Goal: Task Accomplishment & Management: Manage account settings

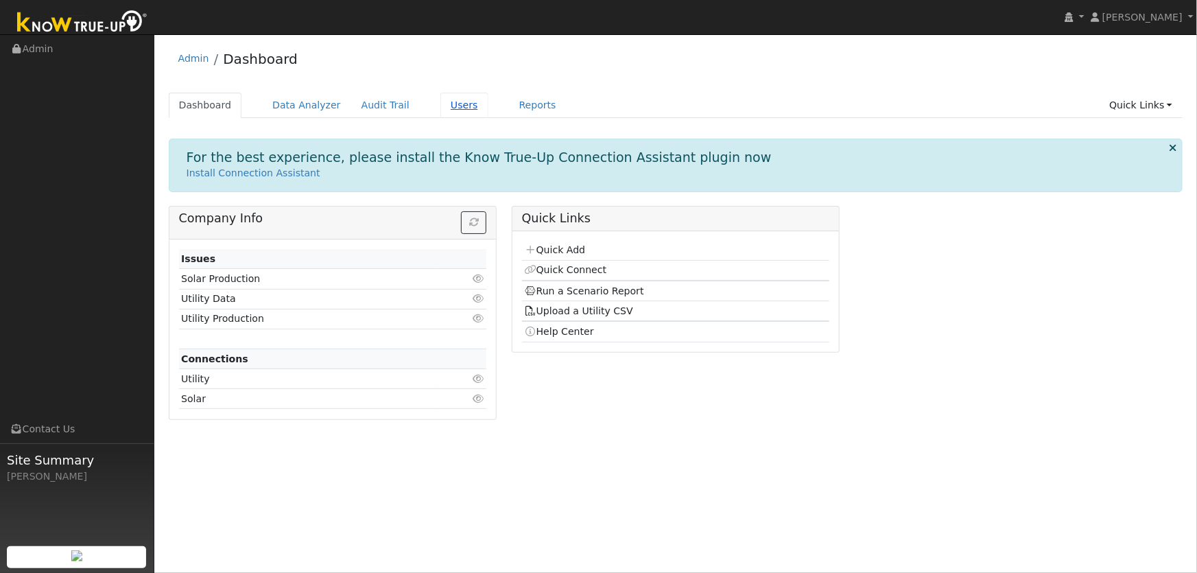
click at [443, 114] on link "Users" at bounding box center [464, 105] width 48 height 25
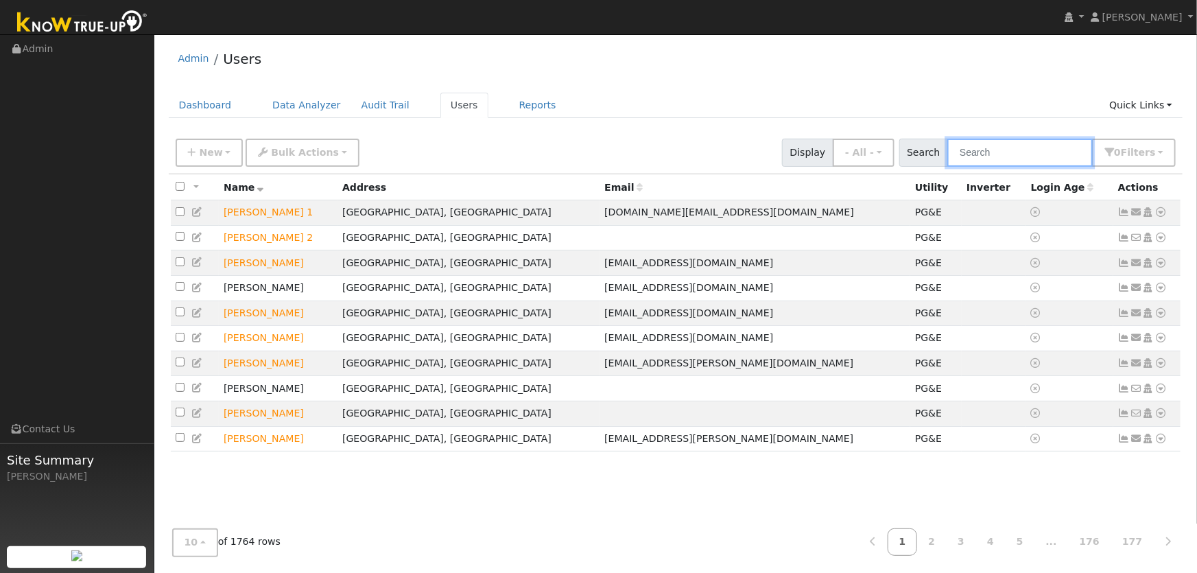
click at [1024, 160] on input "text" at bounding box center [1019, 153] width 145 height 28
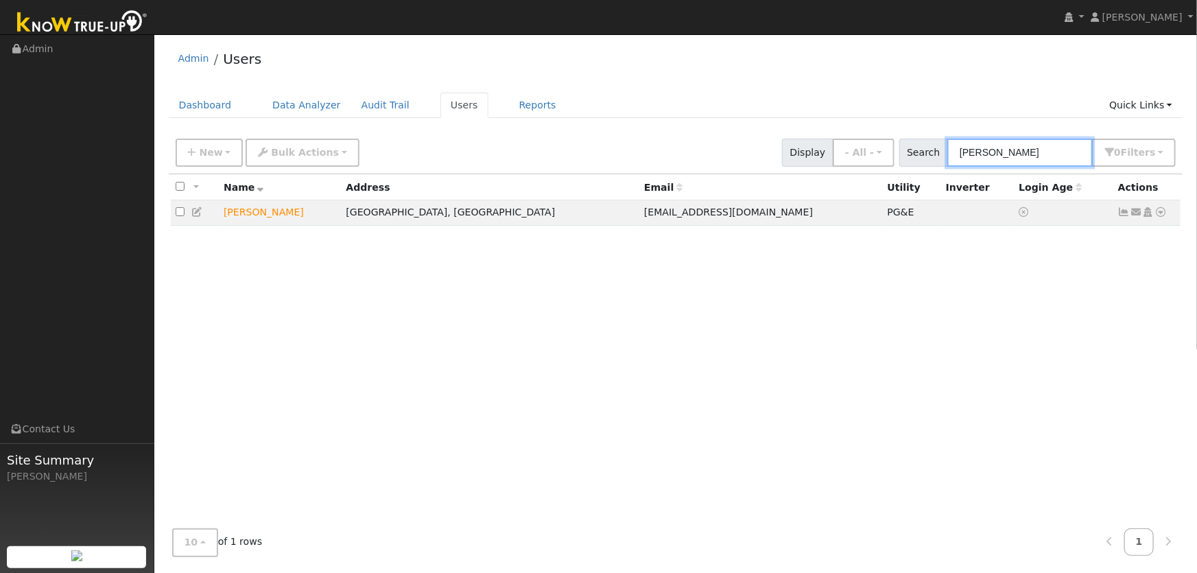
type input "brenda bray"
click at [1162, 213] on icon at bounding box center [1161, 212] width 12 height 10
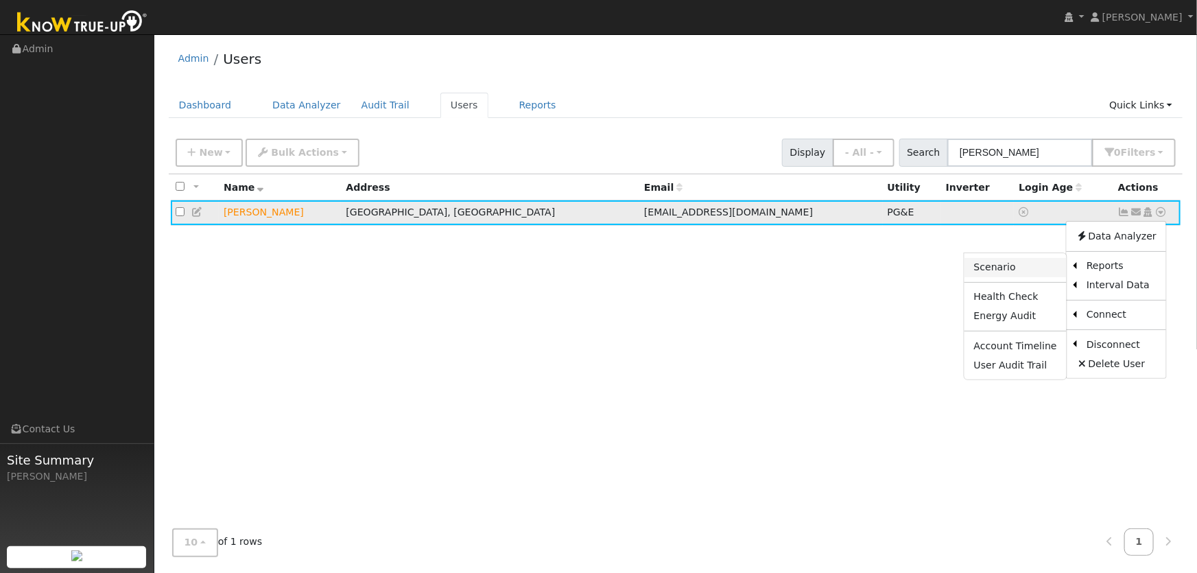
click at [1019, 265] on link "Scenario" at bounding box center [1015, 267] width 102 height 19
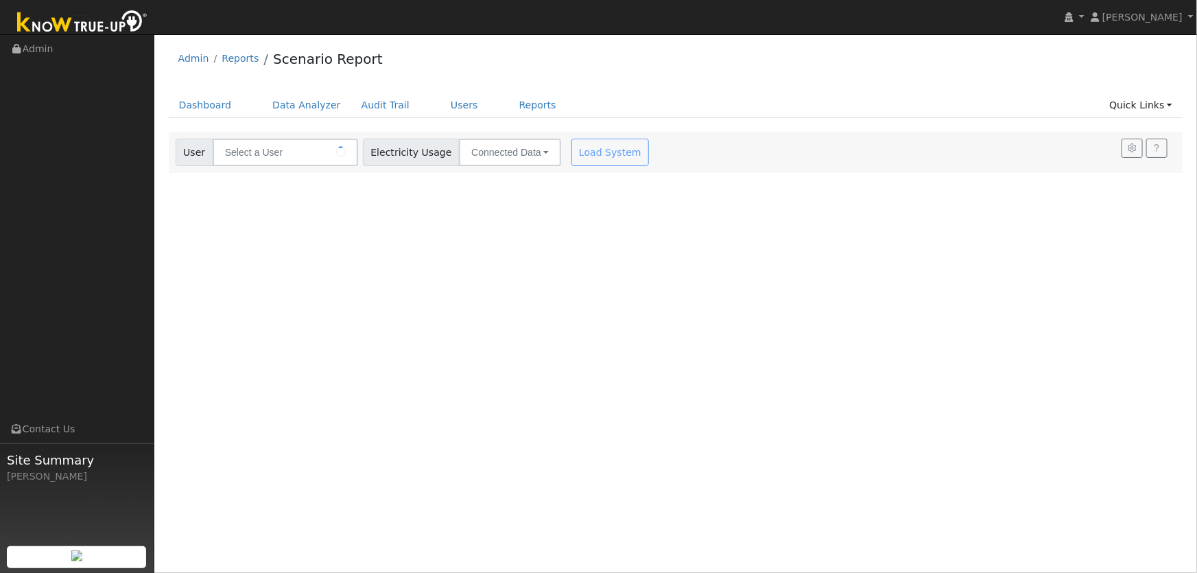
type input "[PERSON_NAME]"
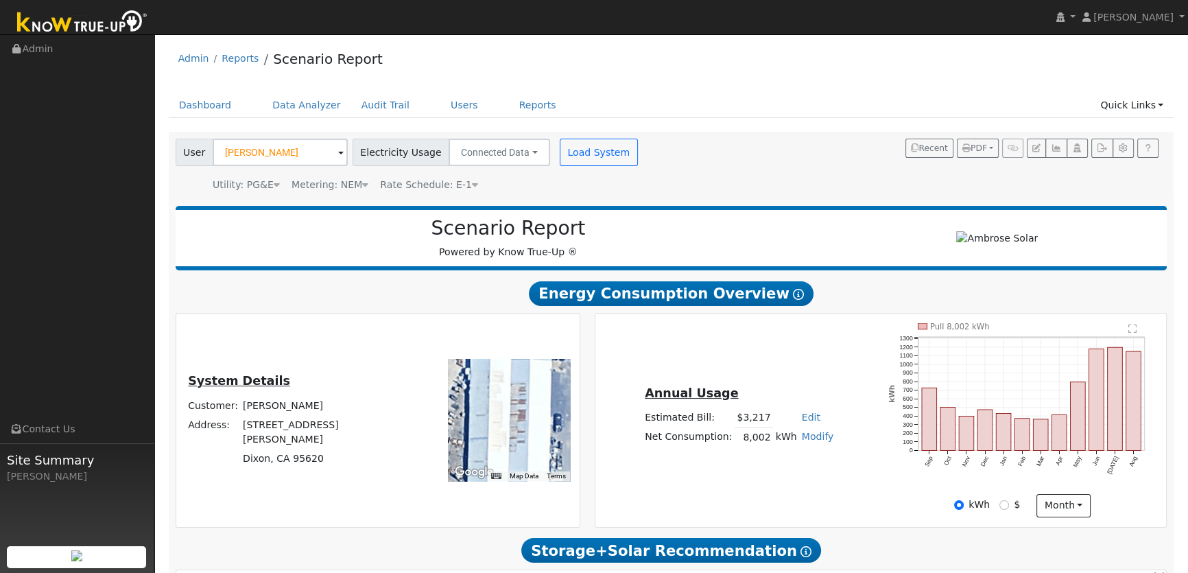
click at [449, 186] on span "Rate Schedule: E-1" at bounding box center [429, 184] width 98 height 11
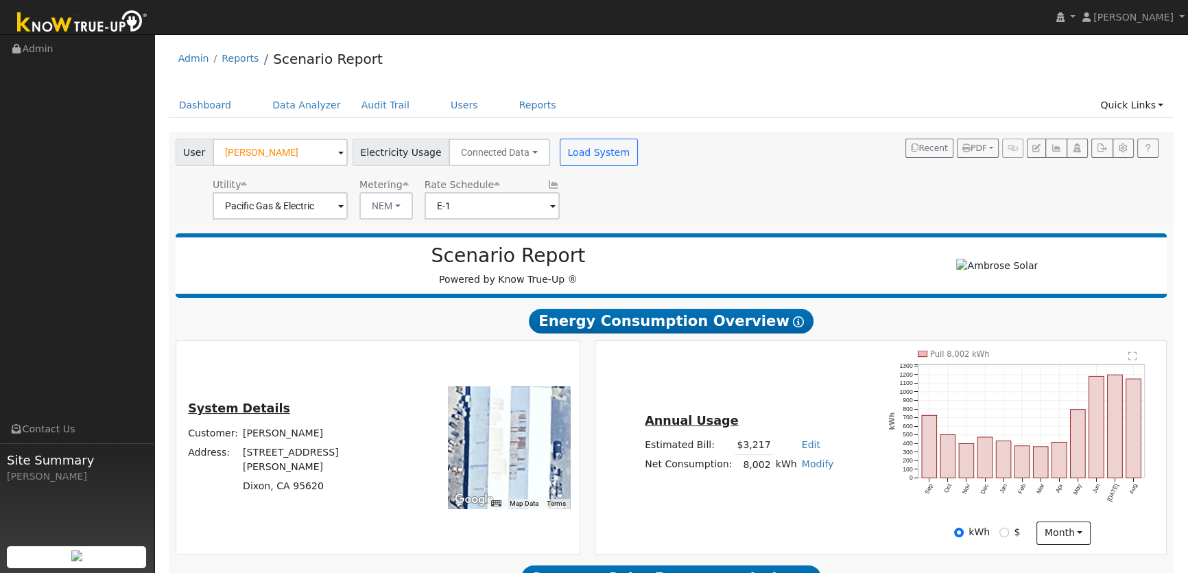
click at [685, 219] on div "User Brenda Bray Account Default Account Default Account 5778 Dixon Avenue West…" at bounding box center [669, 177] width 992 height 86
click at [1035, 148] on icon "button" at bounding box center [1036, 148] width 8 height 8
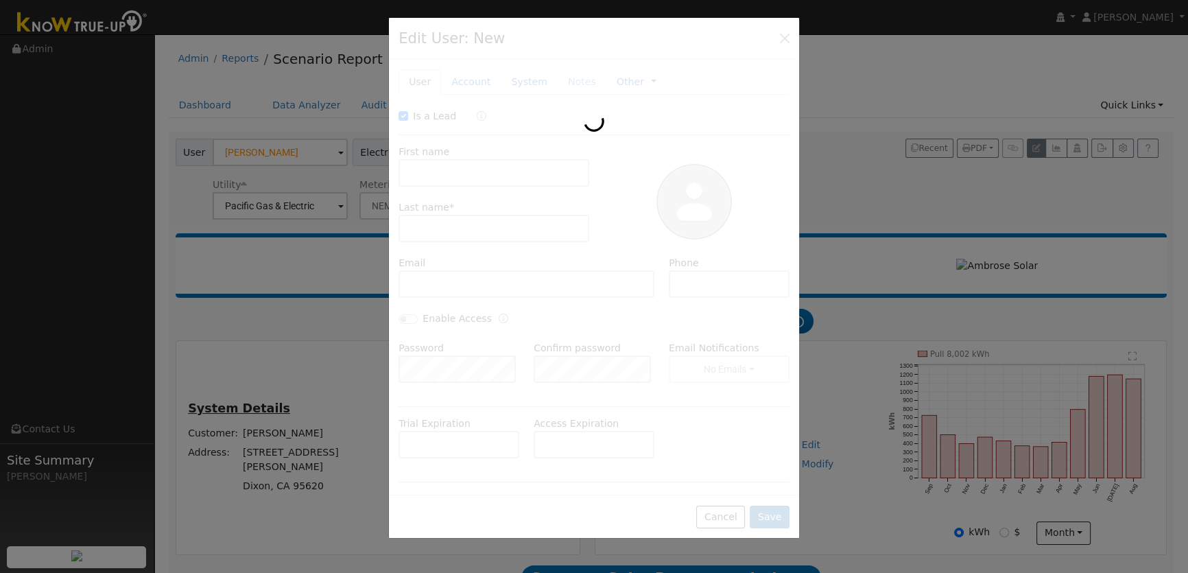
checkbox input "true"
type input "Brenda"
type input "Bray"
type input "disclc@aol.com"
type input "(707) 425-3822"
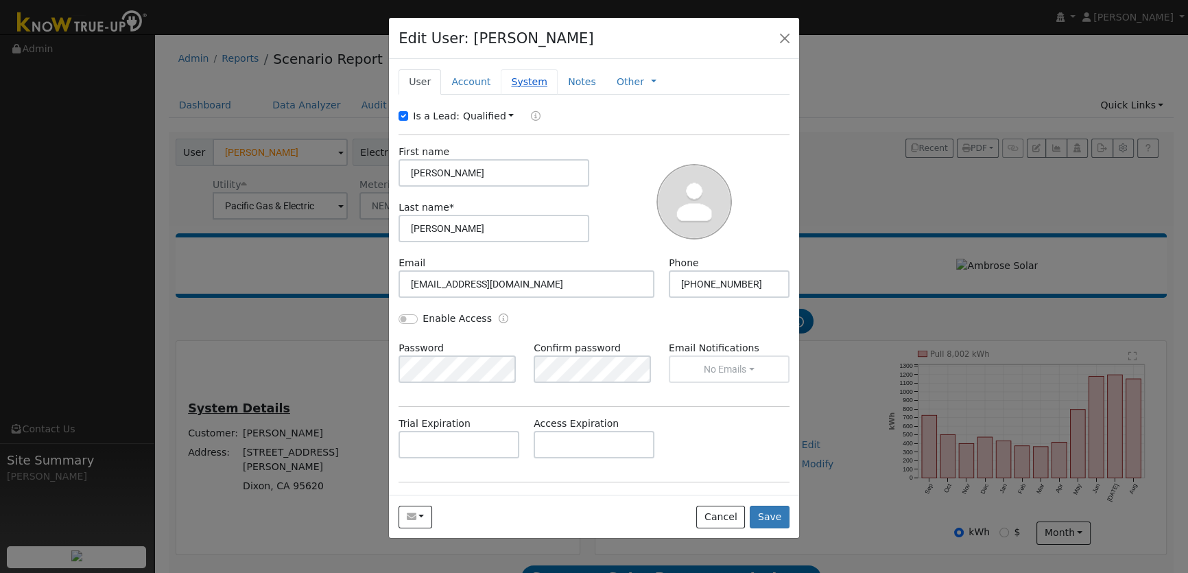
click at [535, 82] on link "System" at bounding box center [529, 81] width 57 height 25
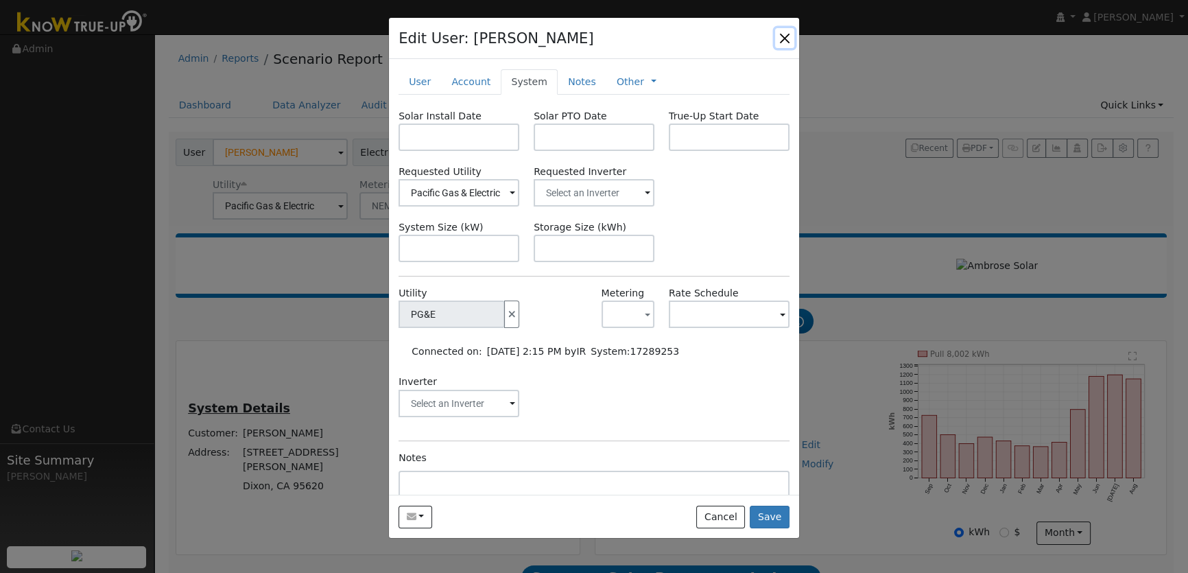
click at [791, 40] on button "button" at bounding box center [784, 37] width 19 height 19
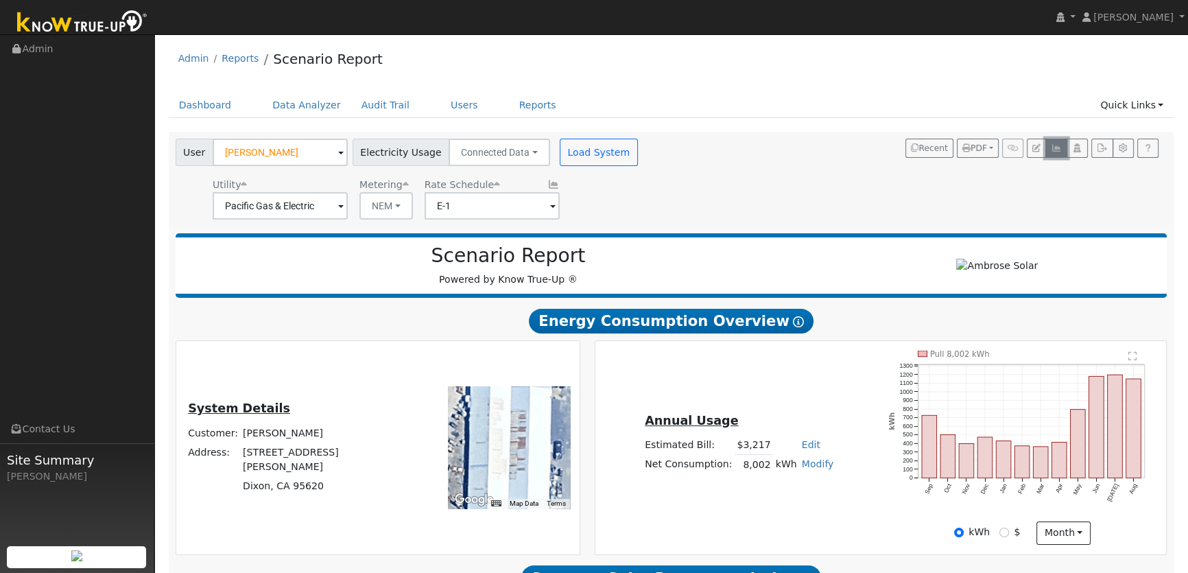
click at [1061, 152] on icon "button" at bounding box center [1056, 148] width 10 height 8
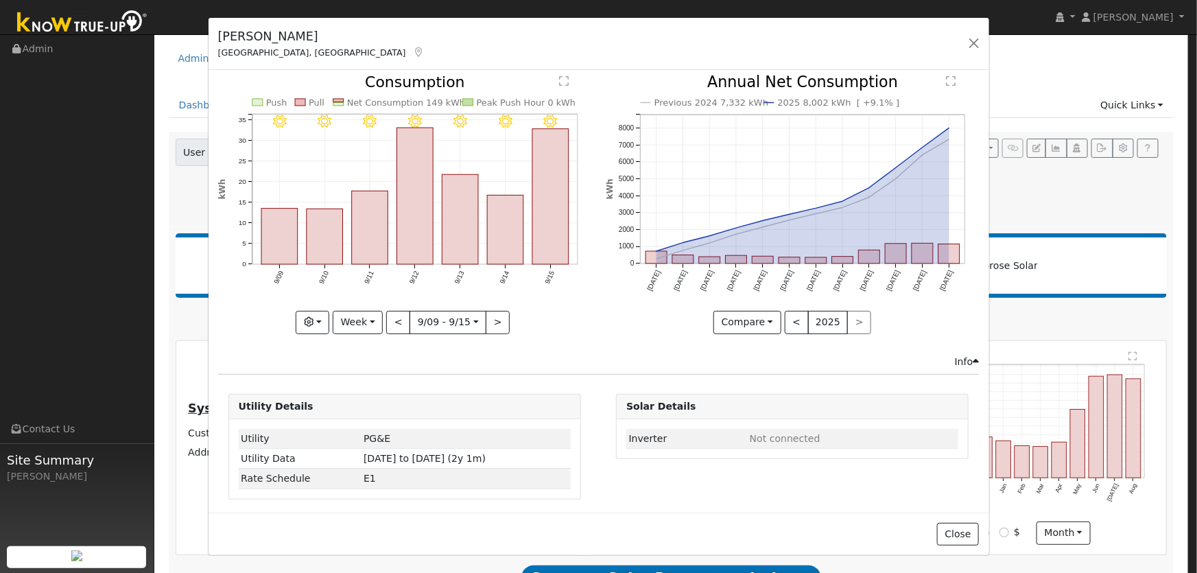
scroll to position [6, 0]
click at [959, 542] on button "Close" at bounding box center [958, 534] width 42 height 23
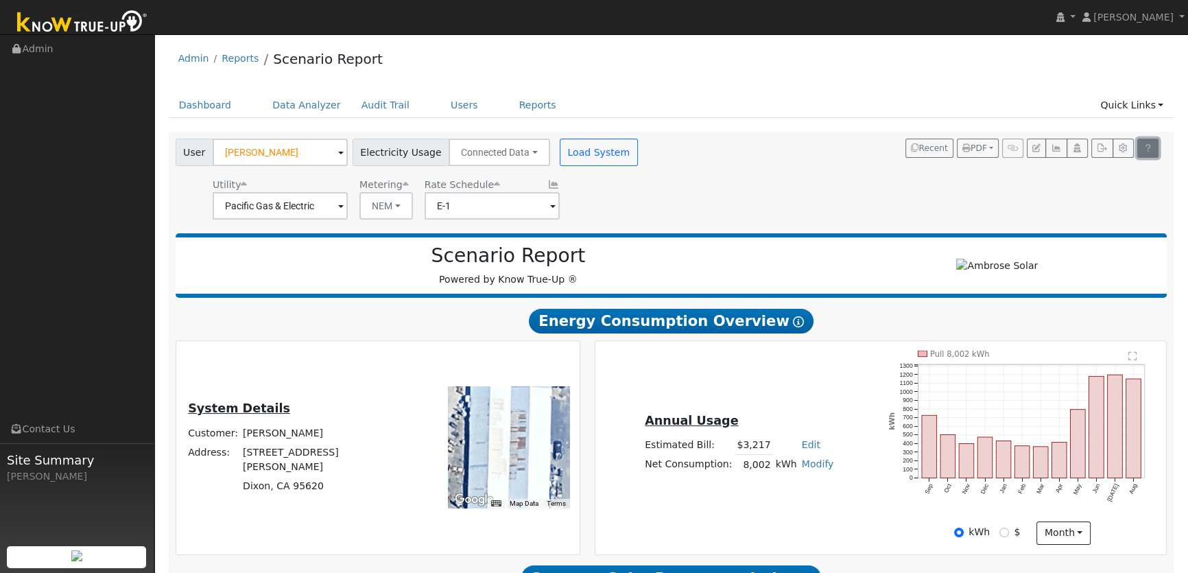
click at [1146, 147] on icon at bounding box center [1147, 148] width 10 height 8
click at [1116, 145] on button "button" at bounding box center [1122, 148] width 21 height 19
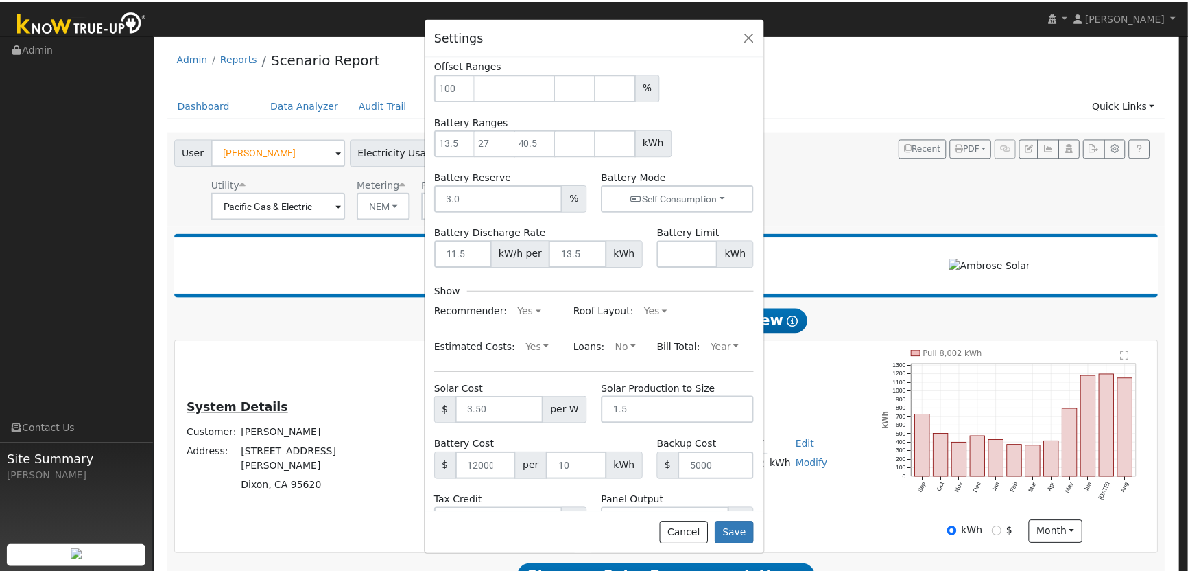
scroll to position [0, 0]
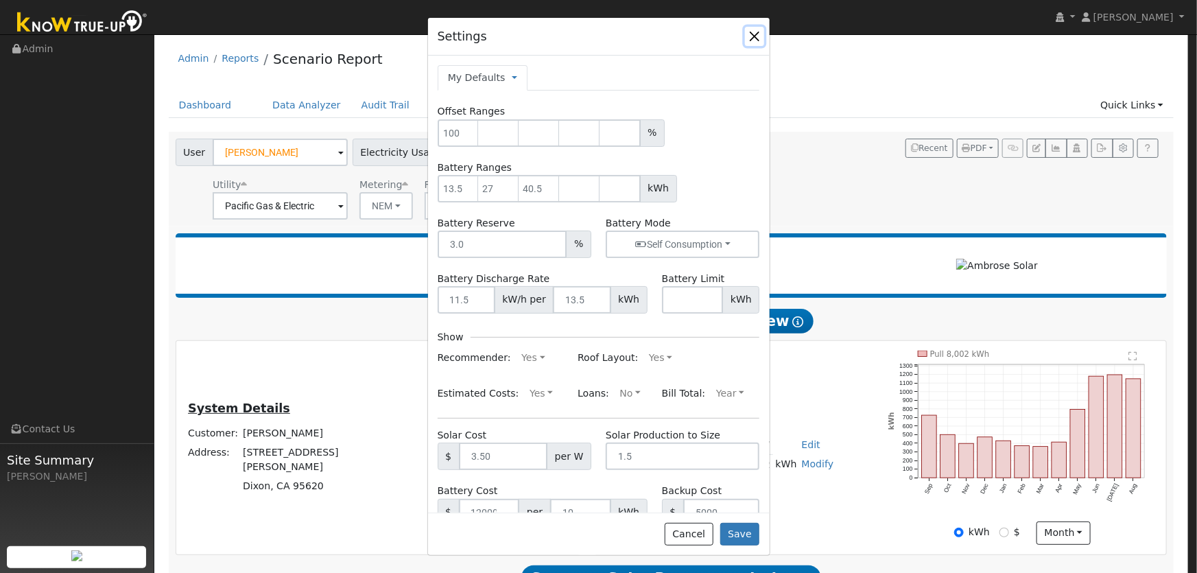
click at [753, 40] on button "button" at bounding box center [754, 36] width 19 height 19
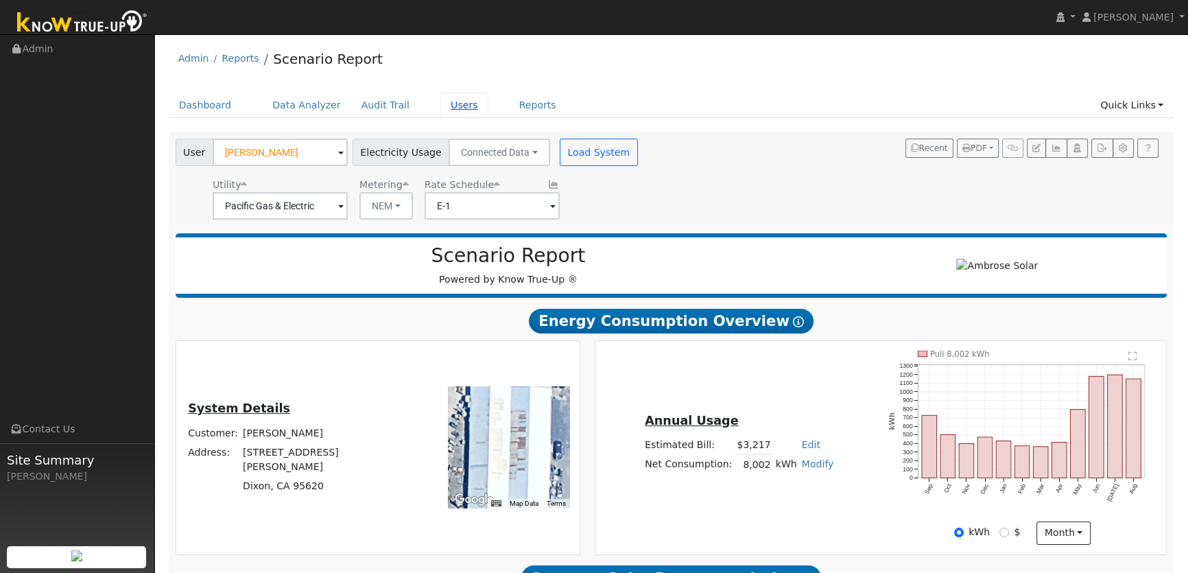
click at [445, 108] on link "Users" at bounding box center [464, 105] width 48 height 25
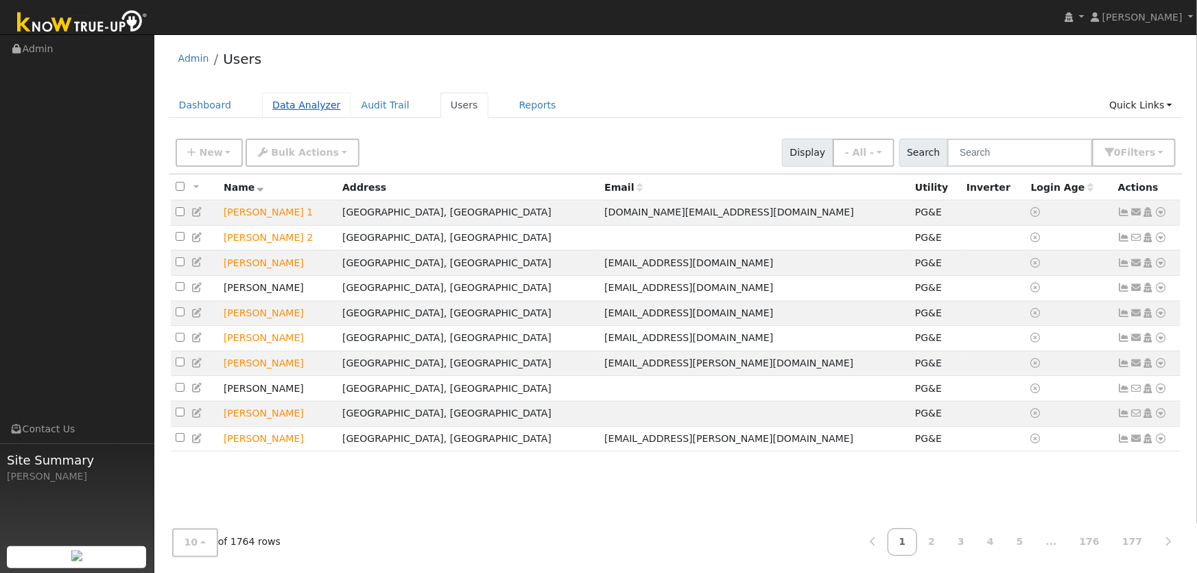
click at [317, 108] on link "Data Analyzer" at bounding box center [306, 105] width 89 height 25
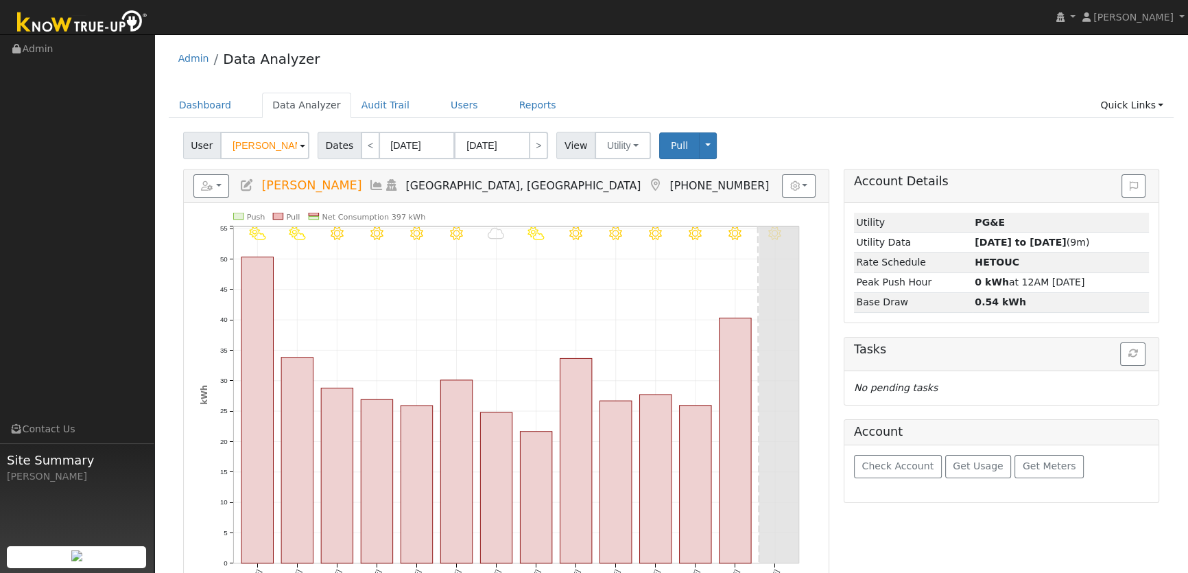
click at [301, 149] on span at bounding box center [302, 147] width 5 height 16
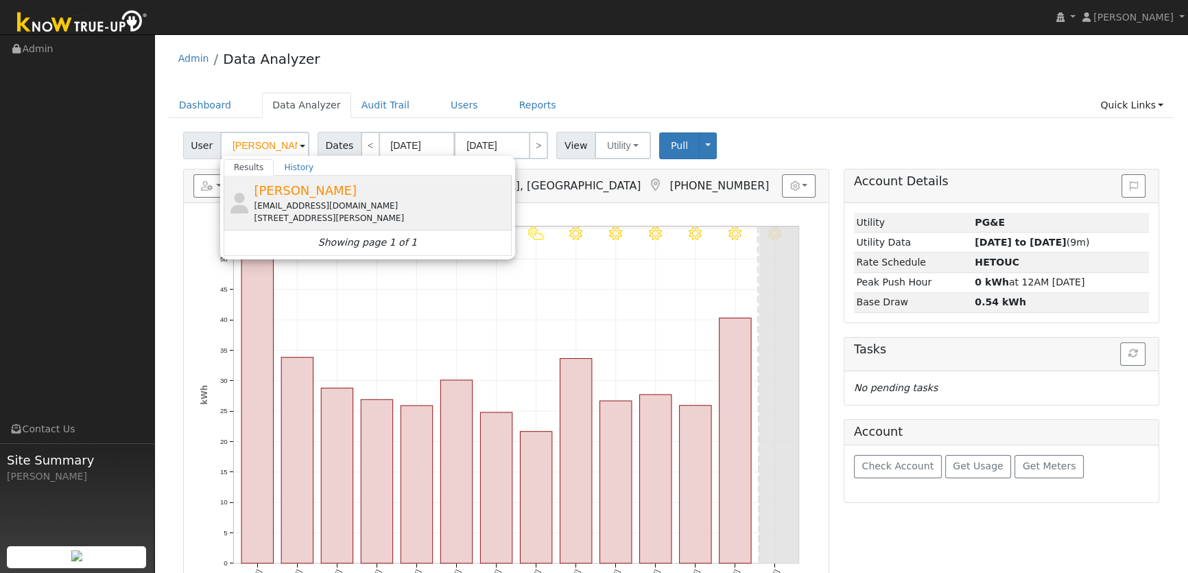
click at [293, 197] on span "[PERSON_NAME]" at bounding box center [305, 190] width 103 height 14
type input "[PERSON_NAME]"
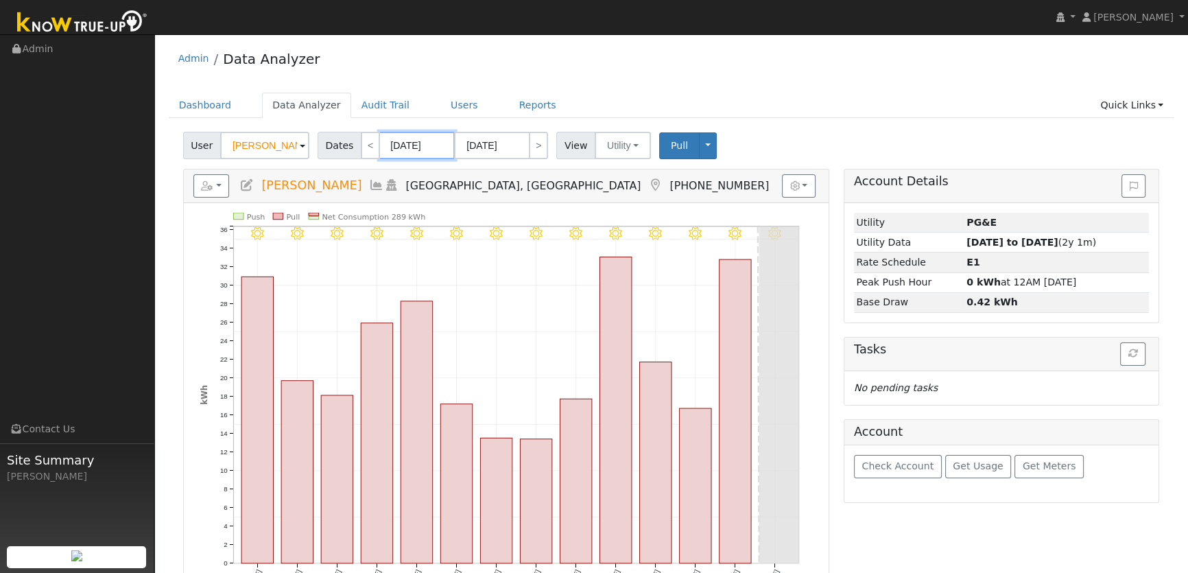
click at [417, 141] on input "[DATE]" at bounding box center [416, 145] width 75 height 27
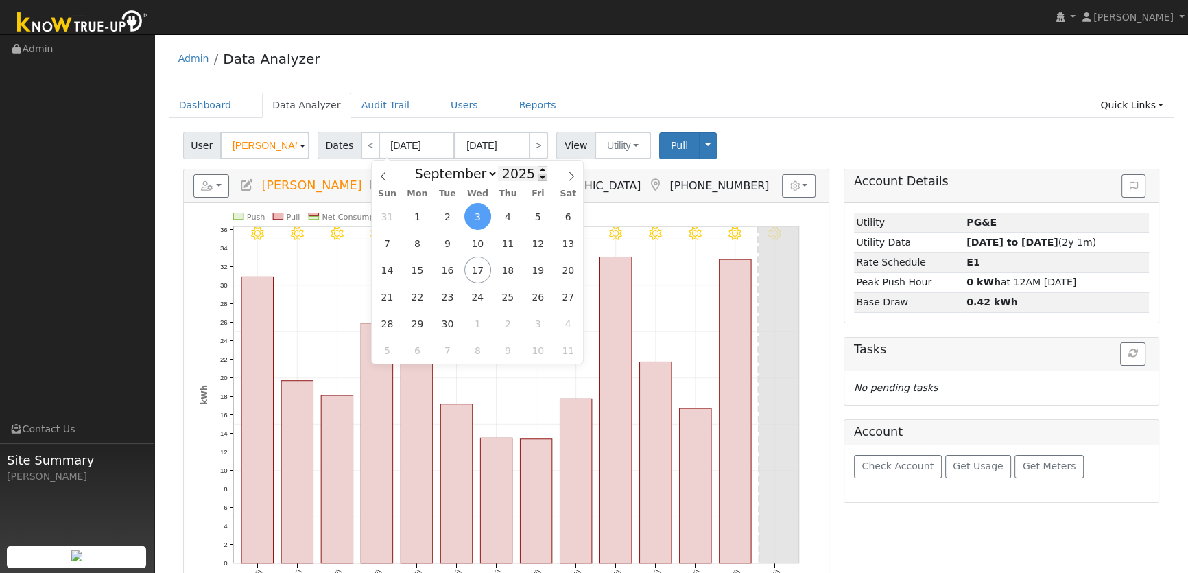
click at [538, 180] on span at bounding box center [543, 177] width 10 height 8
type input "2024"
click at [418, 217] on span "2" at bounding box center [417, 216] width 27 height 27
type input "[DATE]"
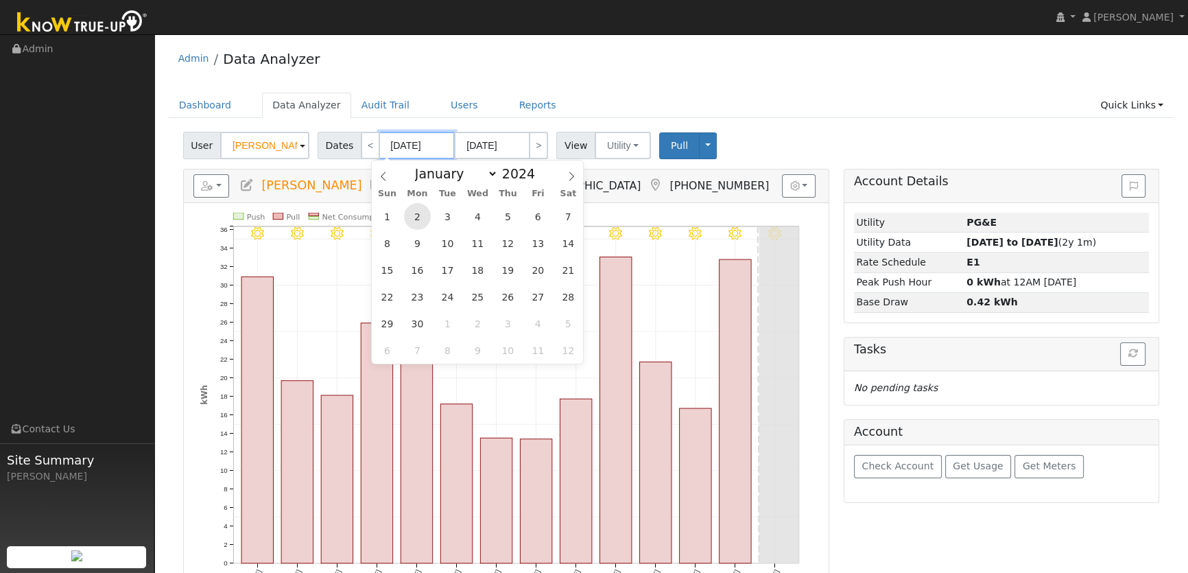
type input "2024"
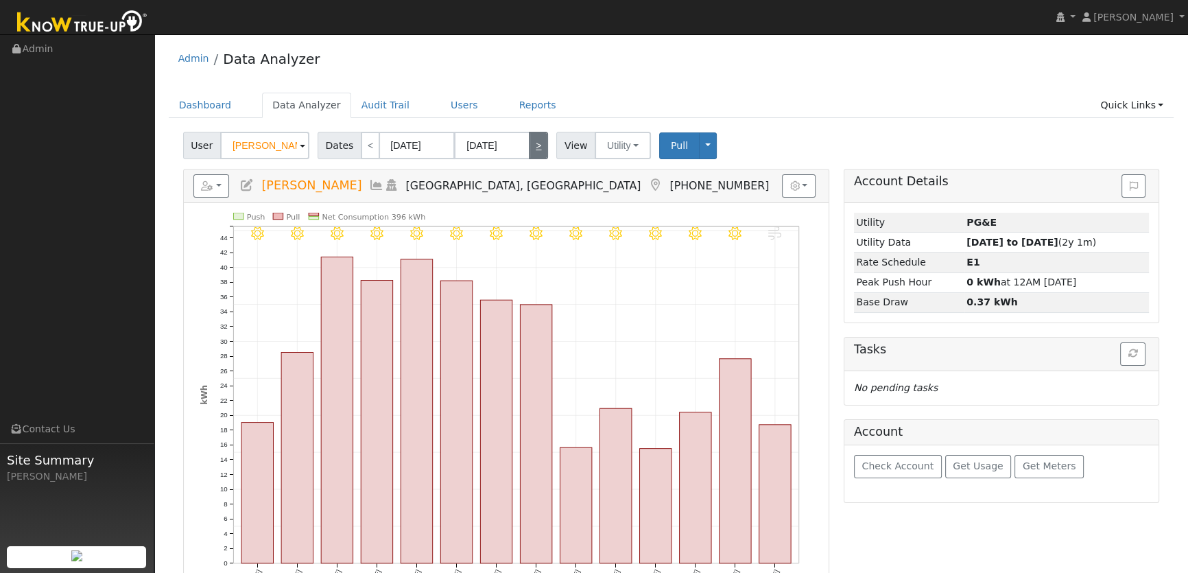
click at [530, 147] on link ">" at bounding box center [538, 145] width 19 height 27
type input "[DATE]"
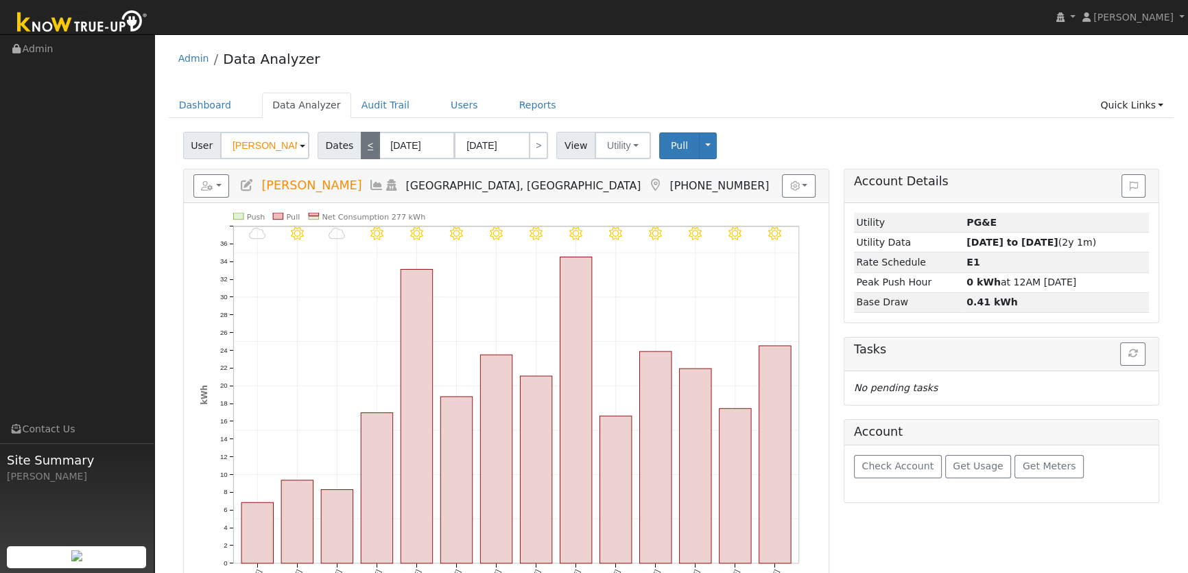
click at [363, 150] on link "<" at bounding box center [370, 145] width 19 height 27
type input "[DATE]"
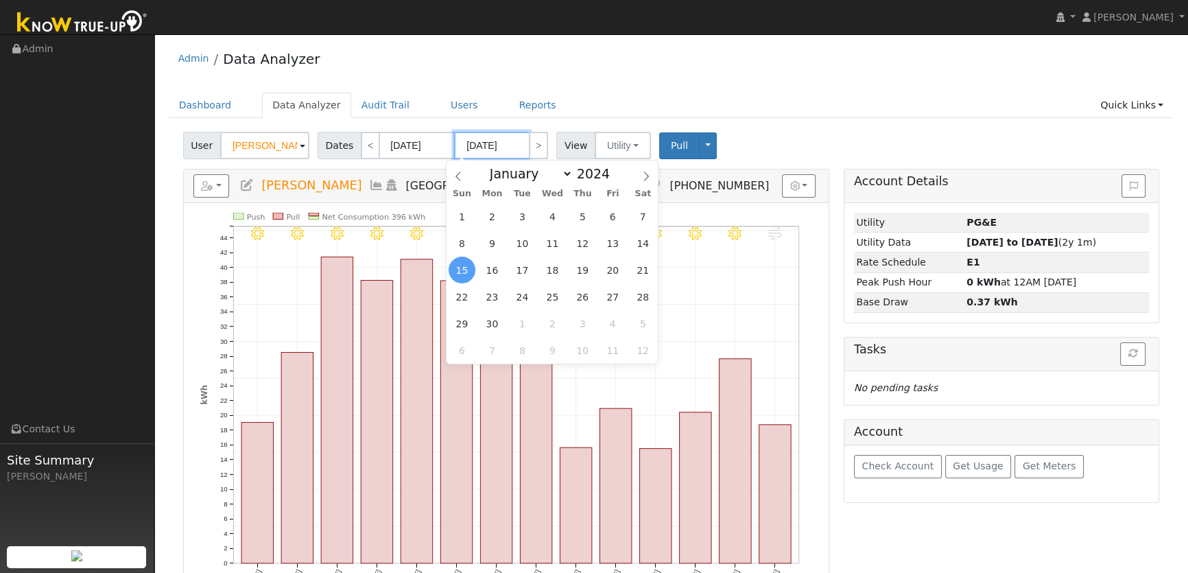
click at [487, 145] on input "[DATE]" at bounding box center [491, 145] width 75 height 27
click at [612, 168] on span at bounding box center [617, 170] width 10 height 8
type input "2025"
click at [553, 217] on span "3" at bounding box center [552, 216] width 27 height 27
type input "[DATE]"
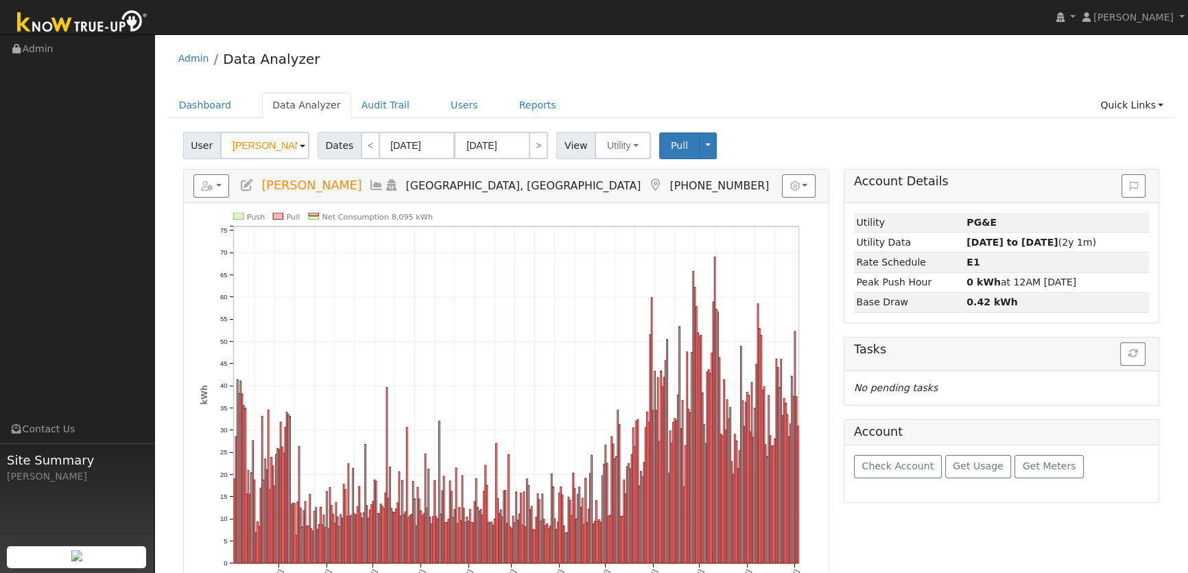
click at [974, 164] on div "User Brenda Bray Account Default Account Default Account 5778 Dixon Avenue West…" at bounding box center [671, 449] width 1005 height 645
click at [699, 149] on button "Toggle Dropdown" at bounding box center [708, 145] width 18 height 27
click at [710, 171] on link "View" at bounding box center [749, 175] width 104 height 19
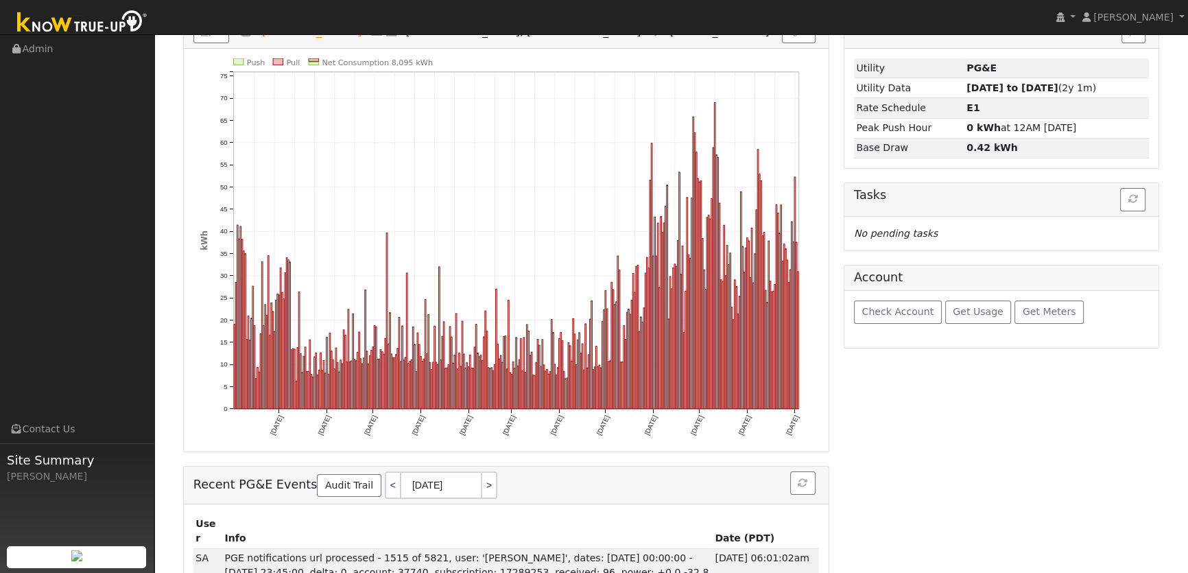
scroll to position [175, 0]
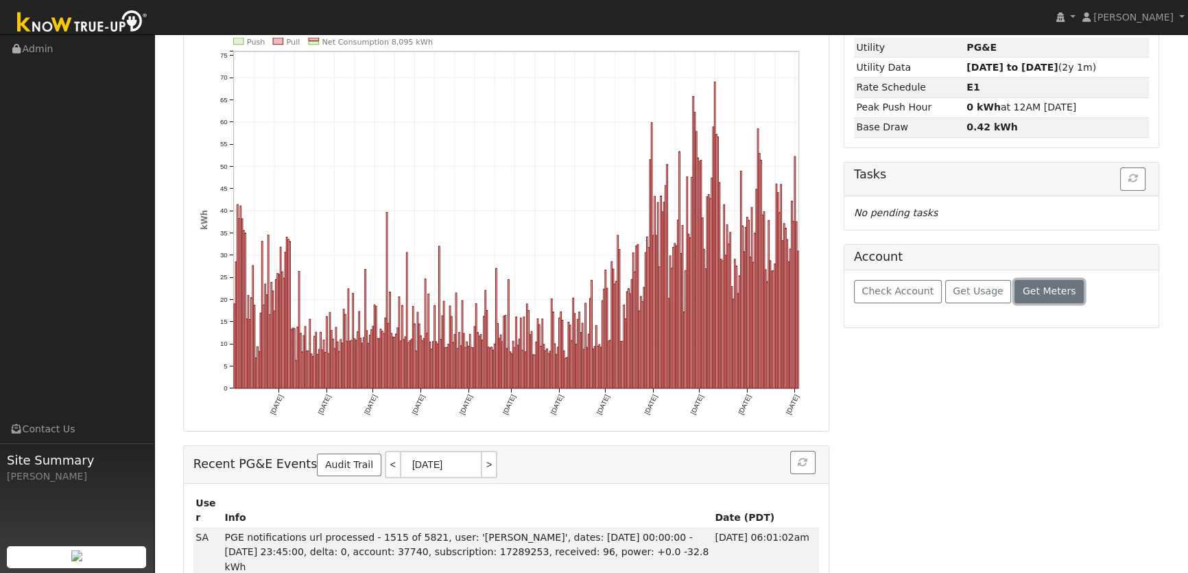
click at [1032, 293] on span "Get Meters" at bounding box center [1048, 290] width 53 height 11
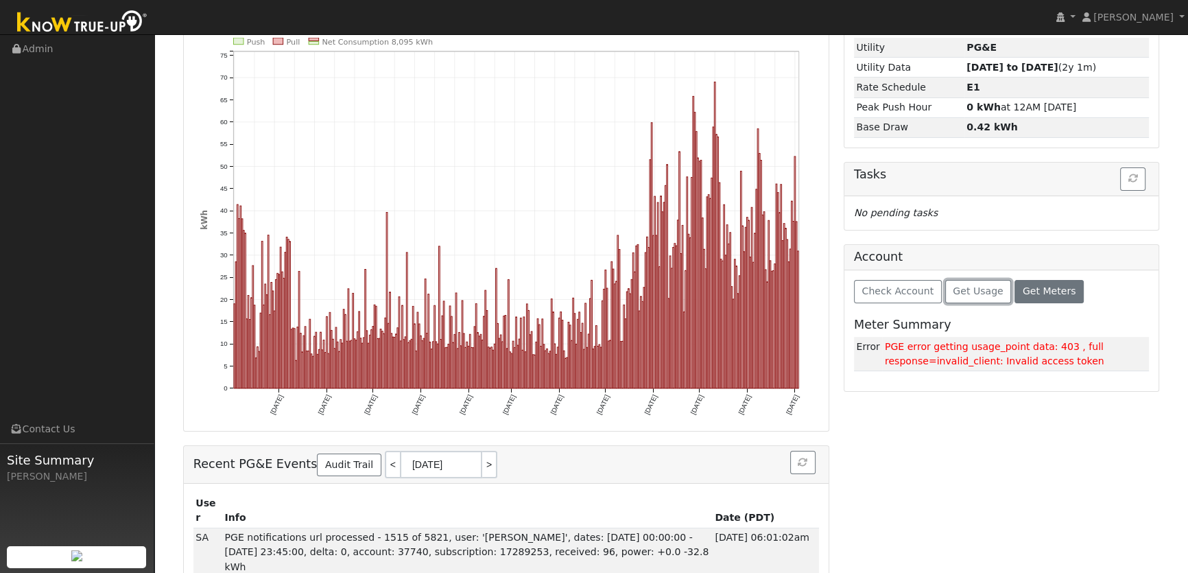
drag, startPoint x: 961, startPoint y: 289, endPoint x: 948, endPoint y: 245, distance: 45.8
click at [948, 245] on div "Account Check Account Get Usage Get Meters Meter Summary Error PGE error gettin…" at bounding box center [1001, 317] width 316 height 147
click at [905, 285] on span "Check Account" at bounding box center [897, 290] width 72 height 11
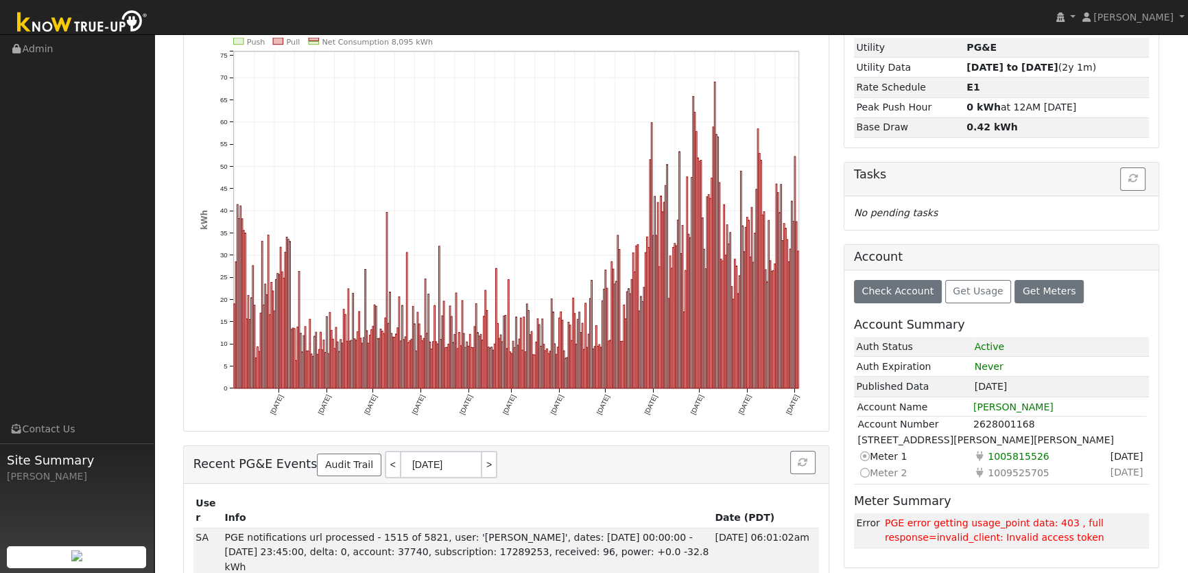
click at [864, 473] on icon at bounding box center [863, 472] width 12 height 14
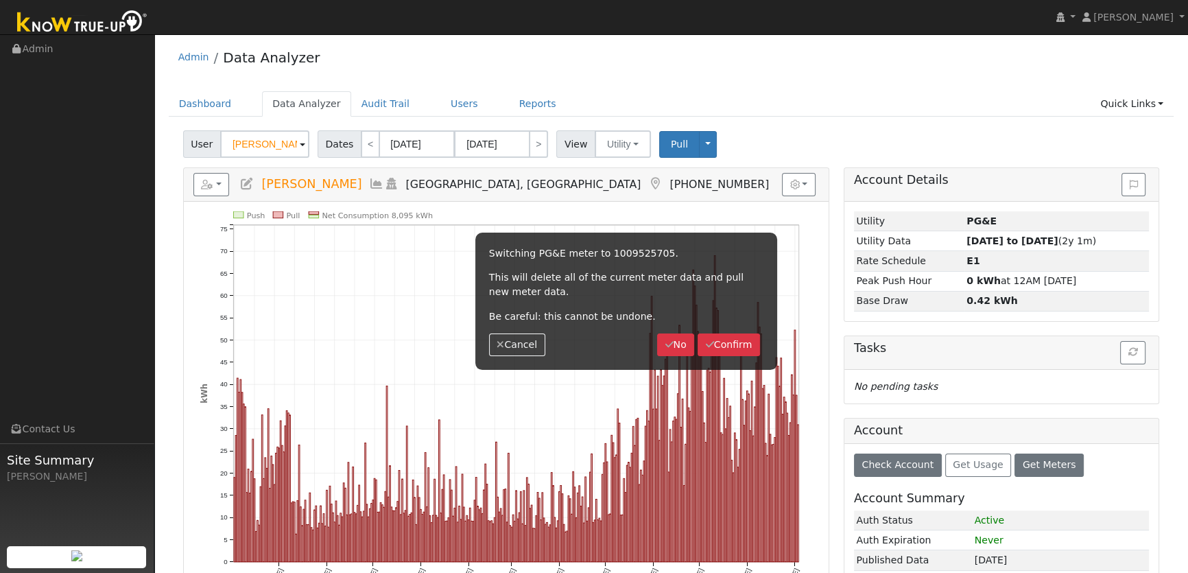
scroll to position [0, 0]
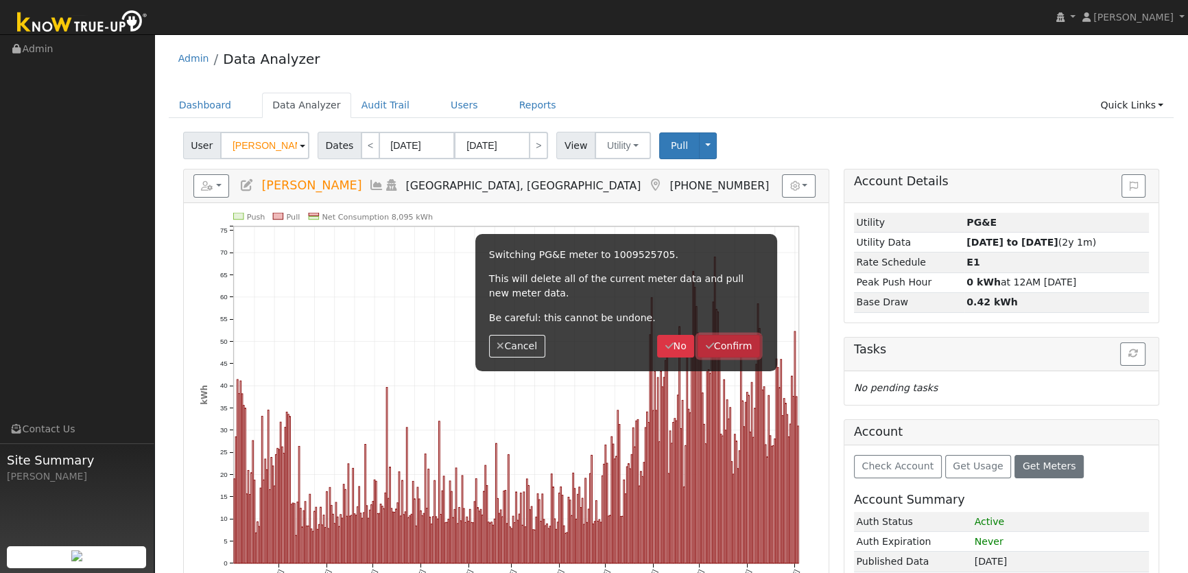
click at [730, 349] on button "Confirm" at bounding box center [728, 346] width 62 height 23
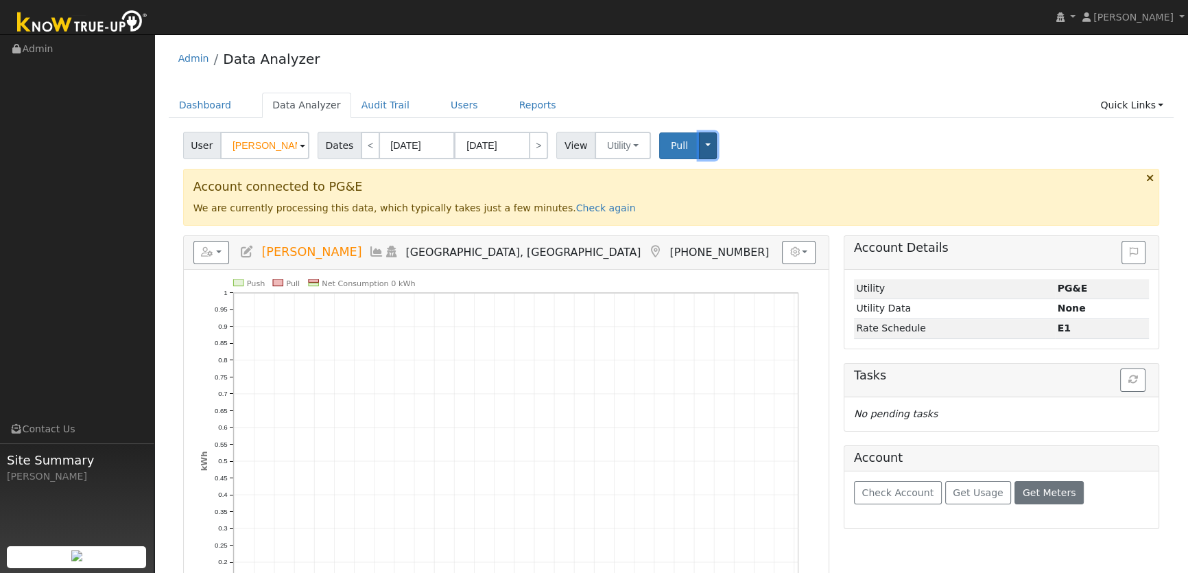
click at [699, 146] on button "Toggle Dropdown" at bounding box center [708, 145] width 18 height 27
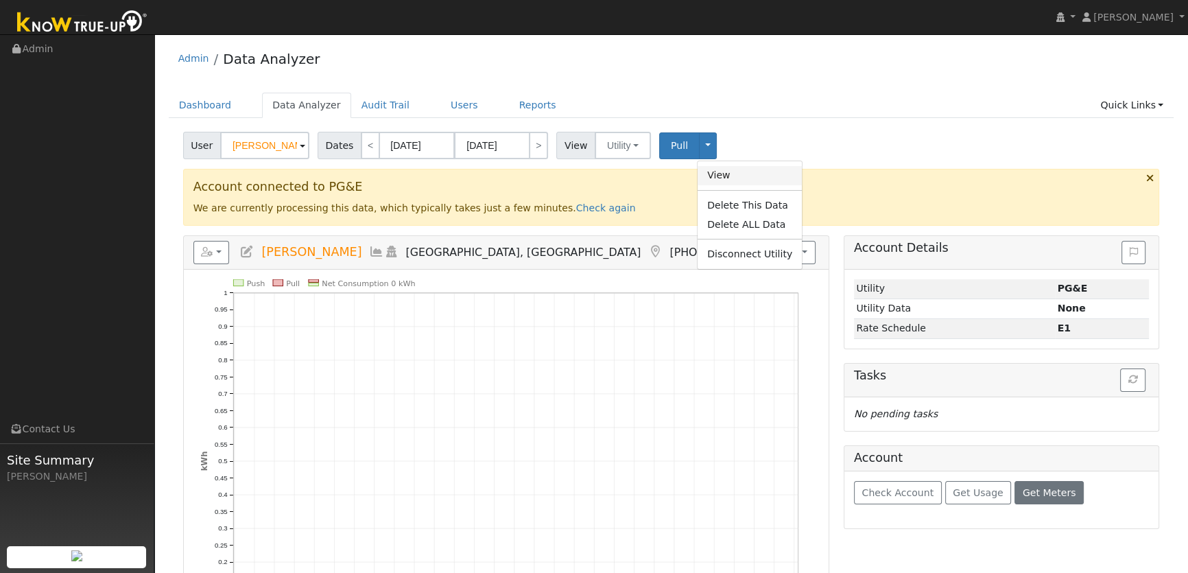
click at [713, 174] on link "View" at bounding box center [749, 175] width 104 height 19
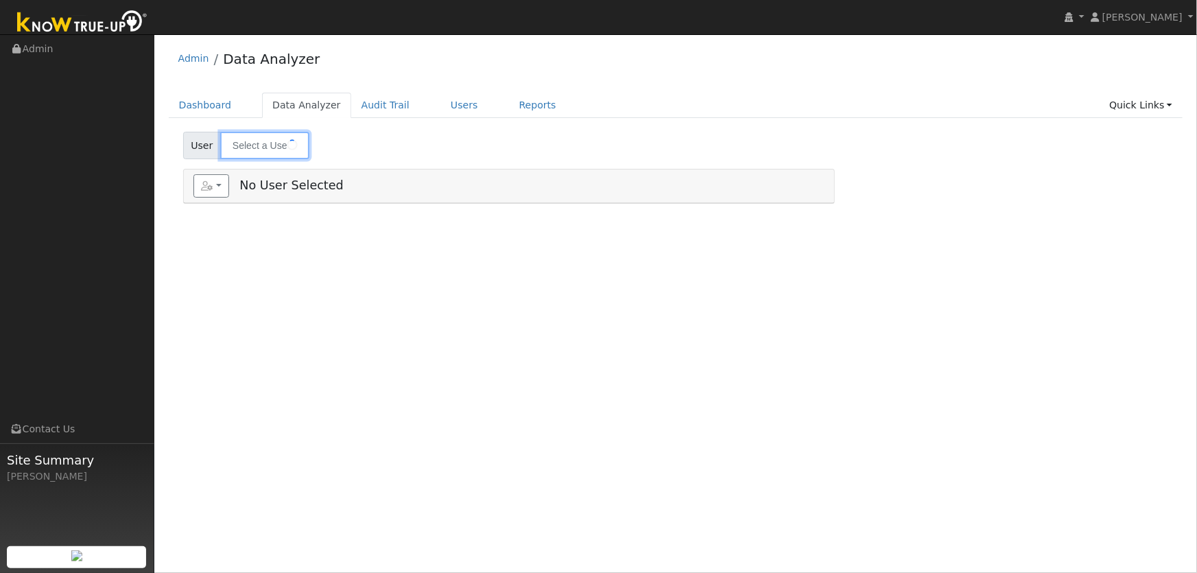
type input "[PERSON_NAME]"
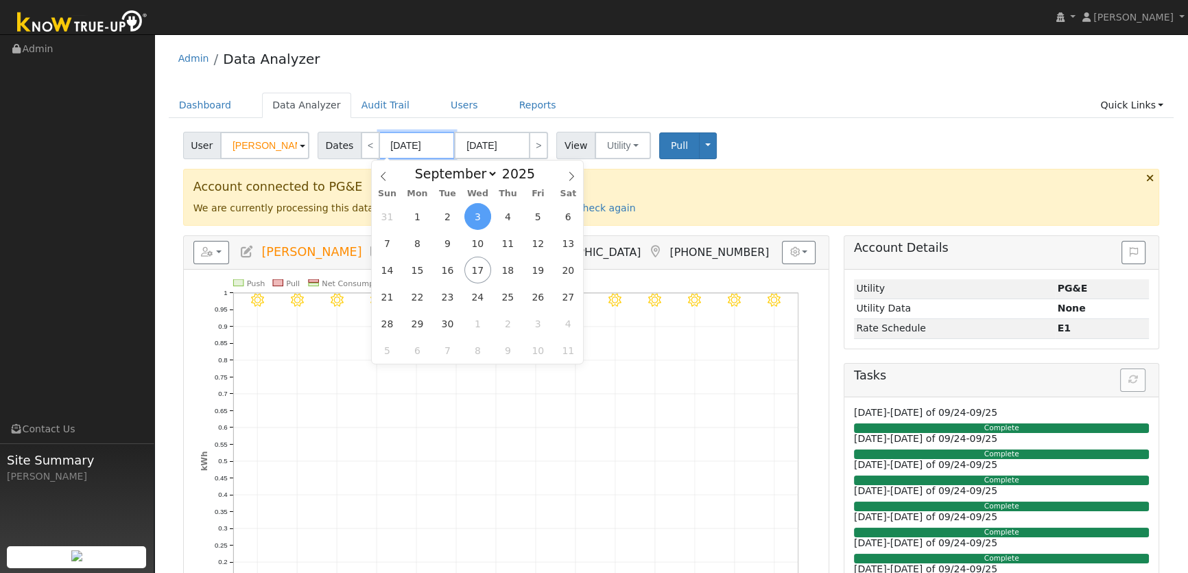
click at [406, 149] on input "[DATE]" at bounding box center [416, 145] width 75 height 27
click at [538, 179] on span at bounding box center [543, 177] width 10 height 8
type input "2024"
click at [413, 215] on span "2" at bounding box center [417, 216] width 27 height 27
type input "09/02/2024"
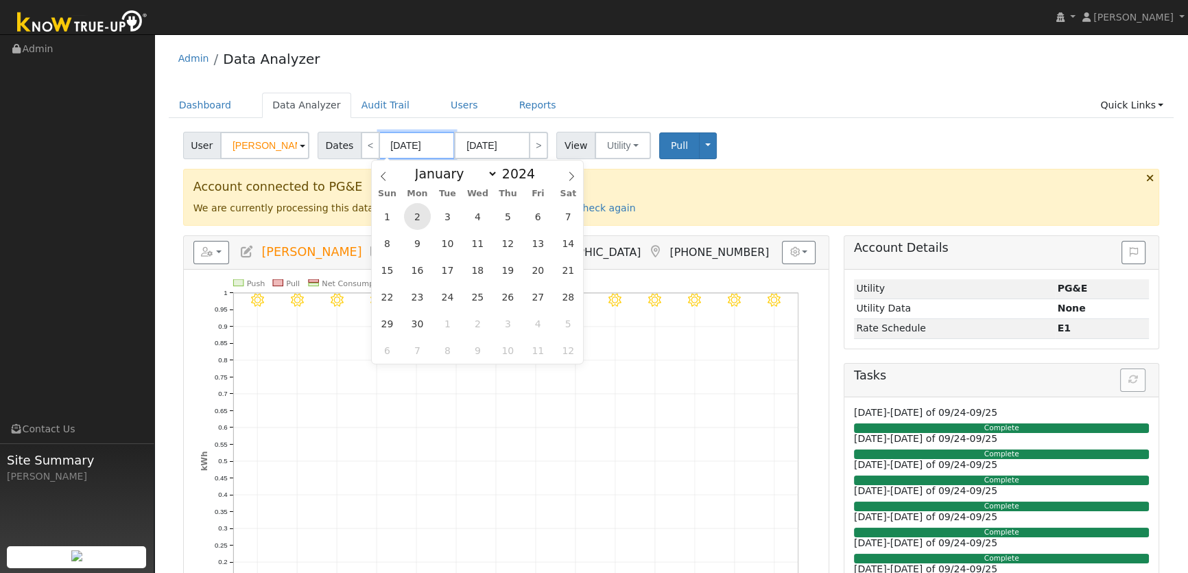
type input "09/15/2024"
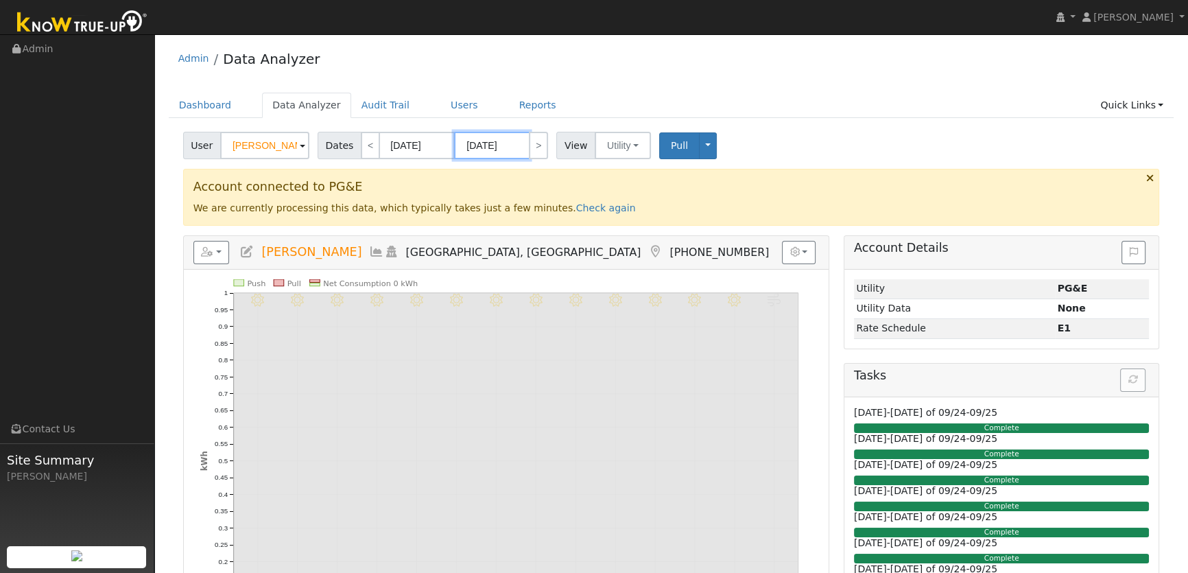
click at [495, 149] on input "09/15/2024" at bounding box center [491, 145] width 75 height 27
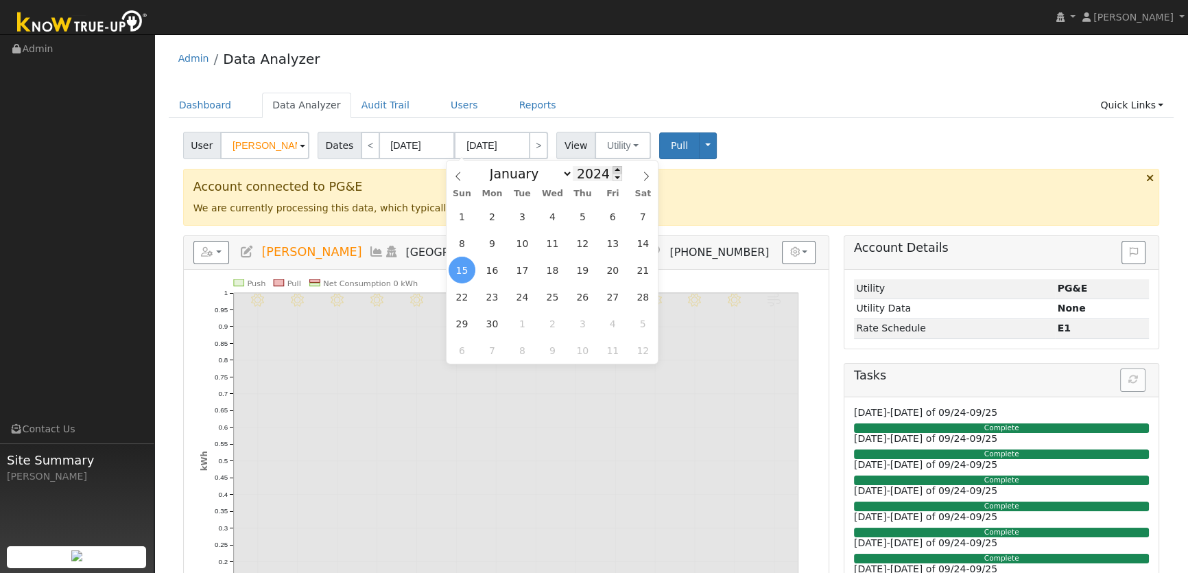
click at [612, 169] on span at bounding box center [617, 170] width 10 height 8
type input "2025"
click at [548, 214] on span "3" at bounding box center [552, 216] width 27 height 27
type input "[DATE]"
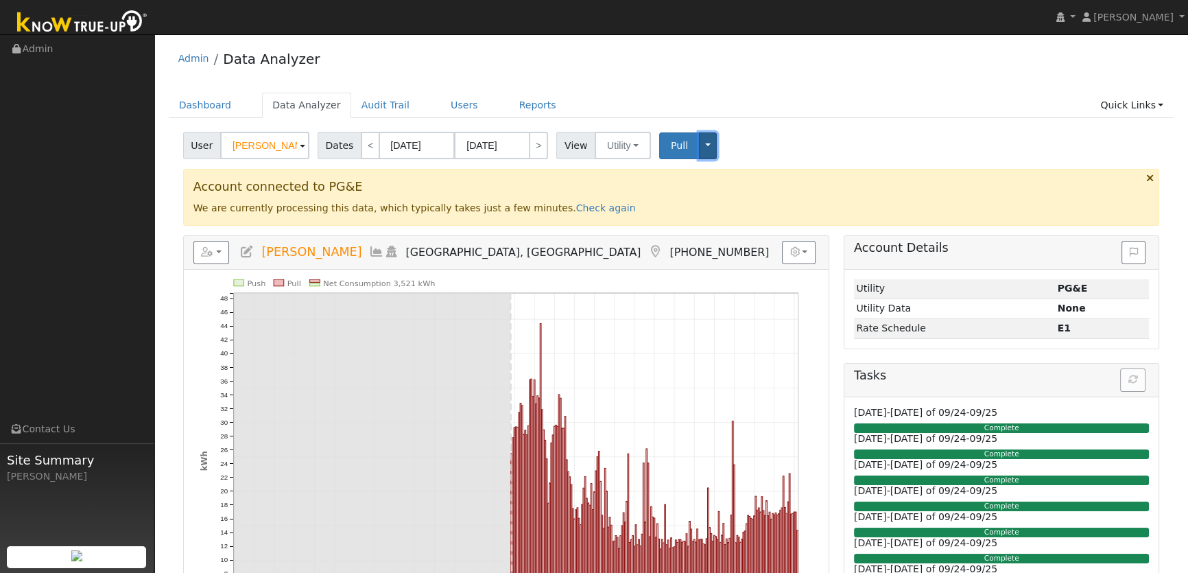
click at [699, 144] on button "Toggle Dropdown" at bounding box center [708, 145] width 18 height 27
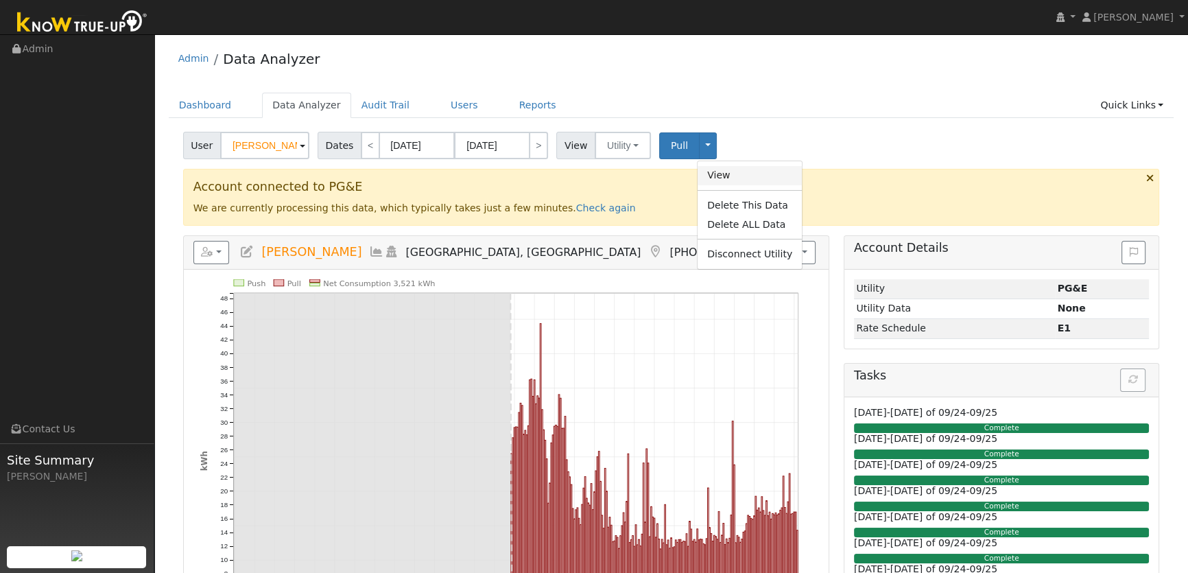
click at [697, 170] on link "View" at bounding box center [749, 175] width 104 height 19
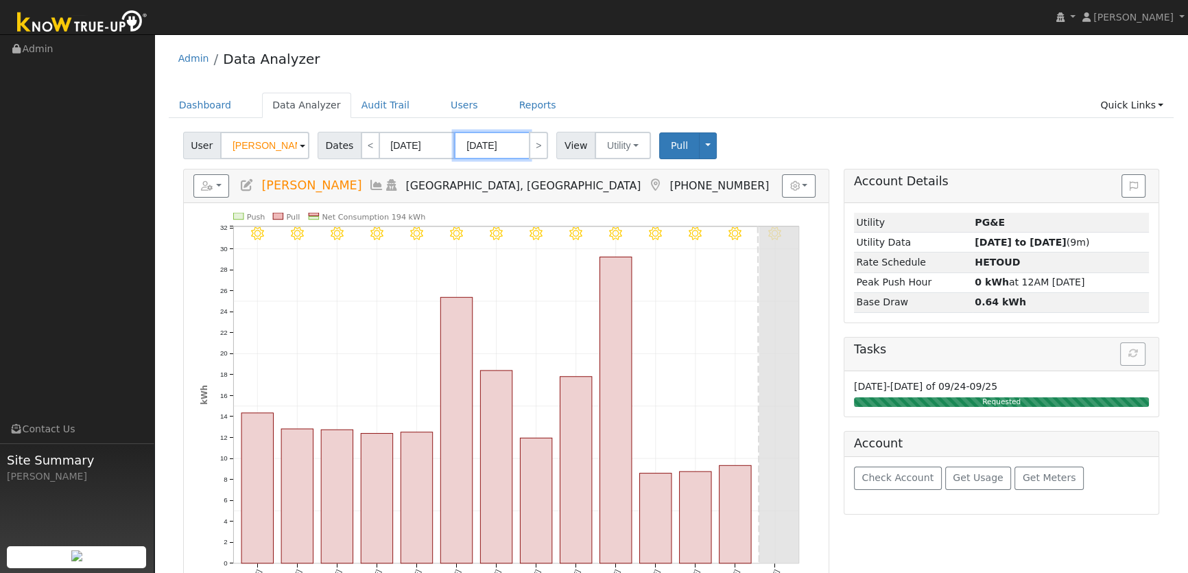
click at [491, 154] on input "[DATE]" at bounding box center [491, 145] width 75 height 27
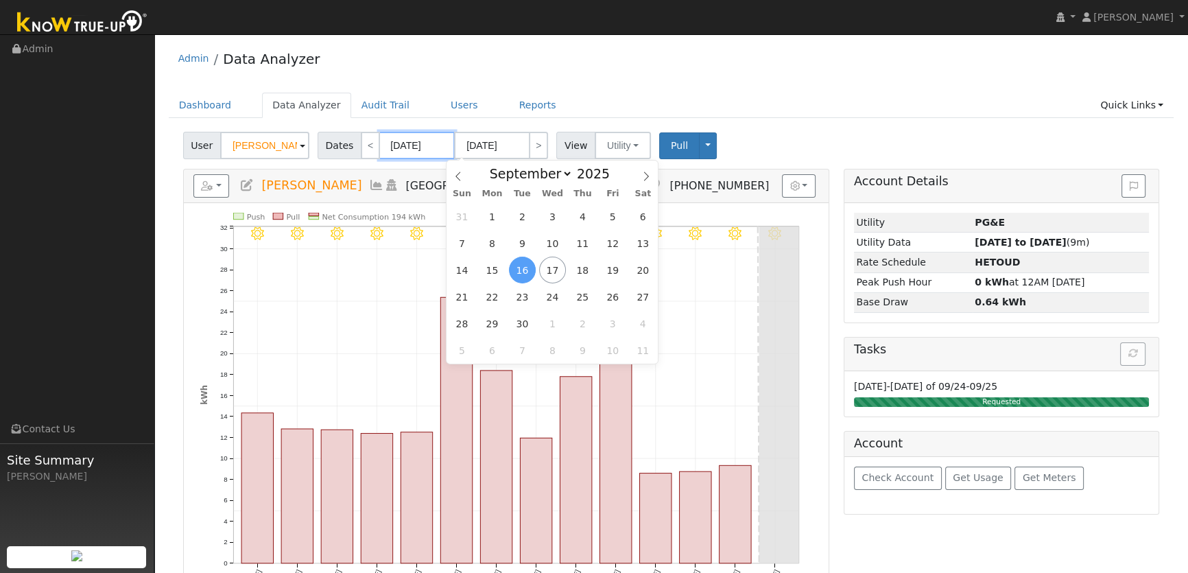
click at [403, 139] on input "[DATE]" at bounding box center [416, 145] width 75 height 27
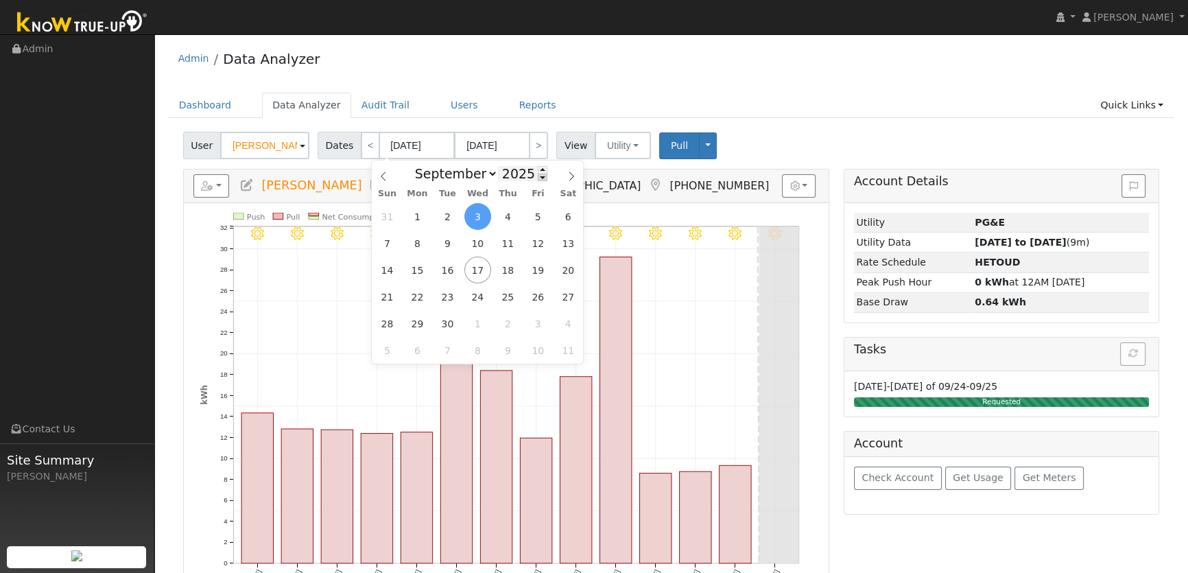
click at [538, 179] on span at bounding box center [543, 177] width 10 height 8
type input "2024"
click at [450, 211] on span "3" at bounding box center [447, 216] width 27 height 27
type input "[DATE]"
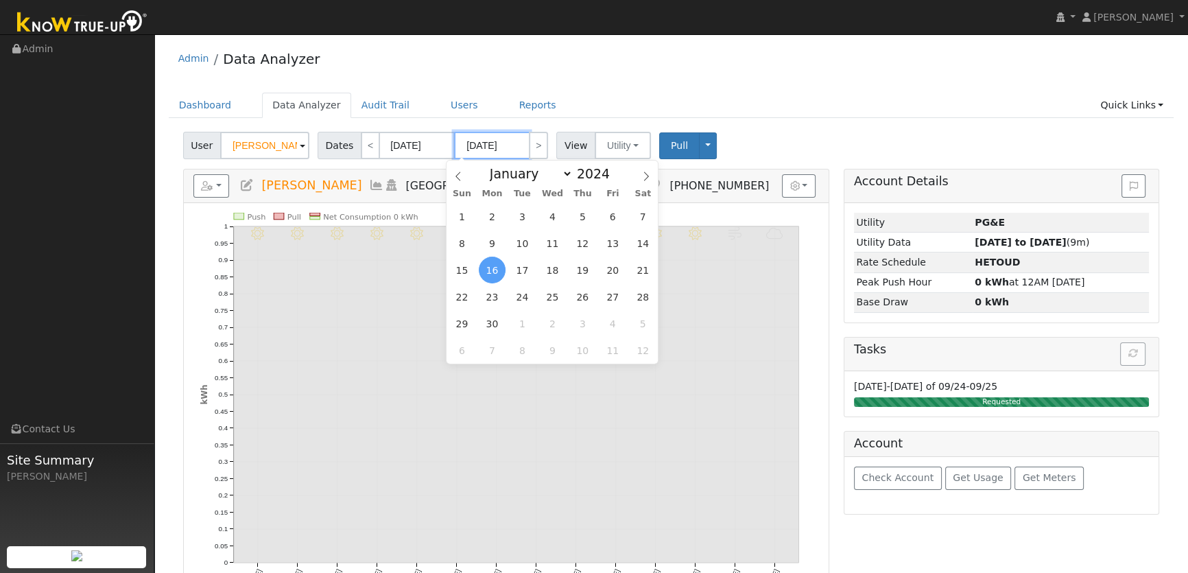
click at [498, 146] on input "[DATE]" at bounding box center [491, 145] width 75 height 27
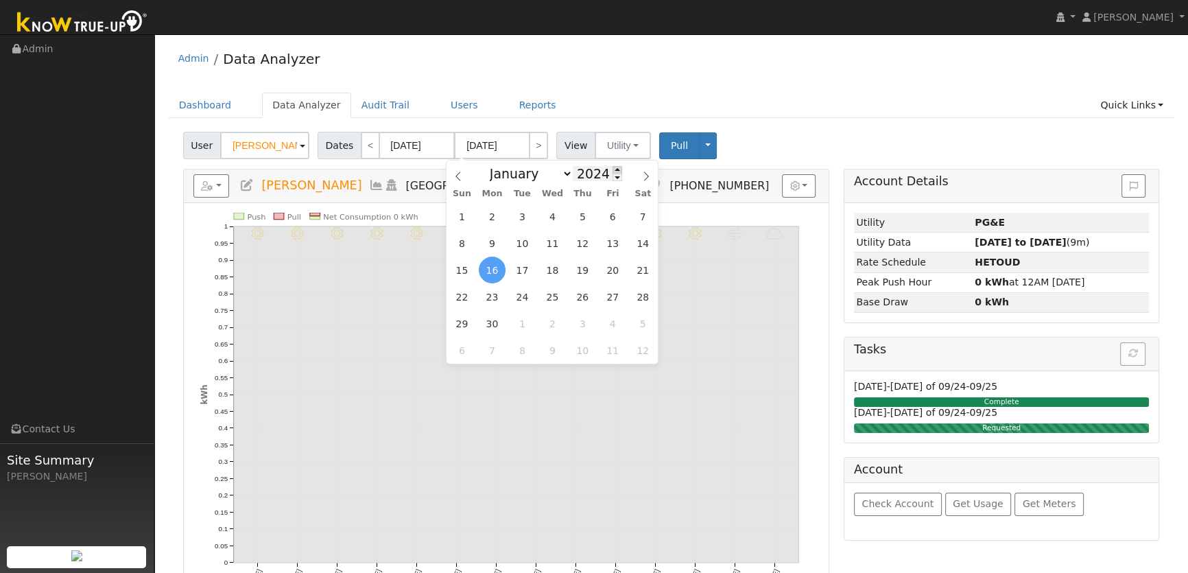
click at [612, 170] on span at bounding box center [617, 170] width 10 height 8
type input "2025"
click at [515, 219] on span "2" at bounding box center [522, 216] width 27 height 27
type input "[DATE]"
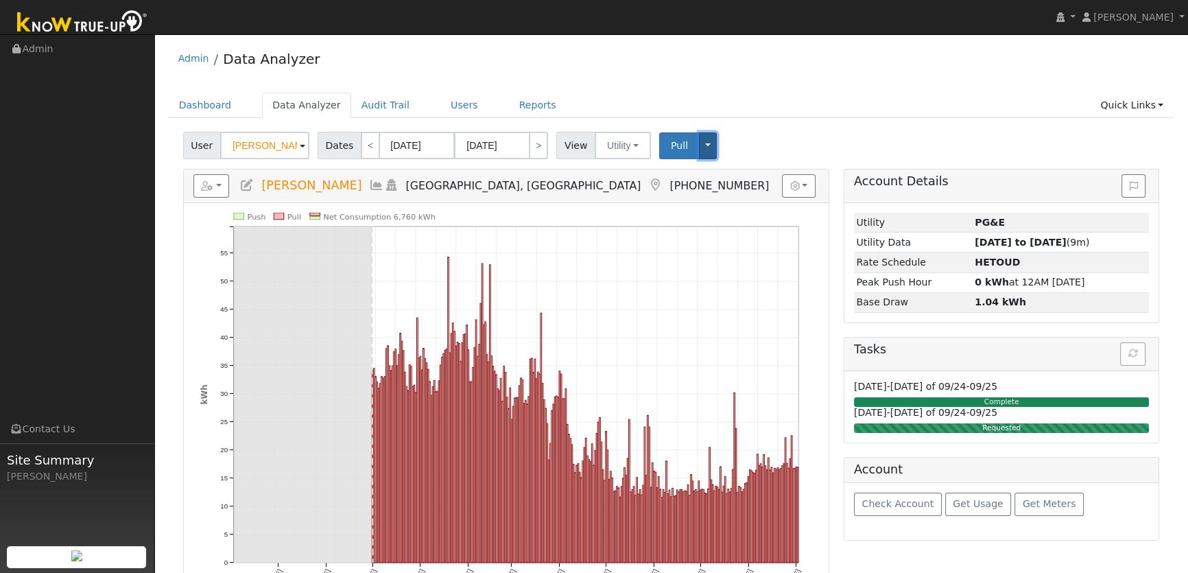
click at [699, 149] on button "Toggle Dropdown" at bounding box center [708, 145] width 18 height 27
click at [708, 176] on link "View" at bounding box center [749, 175] width 104 height 19
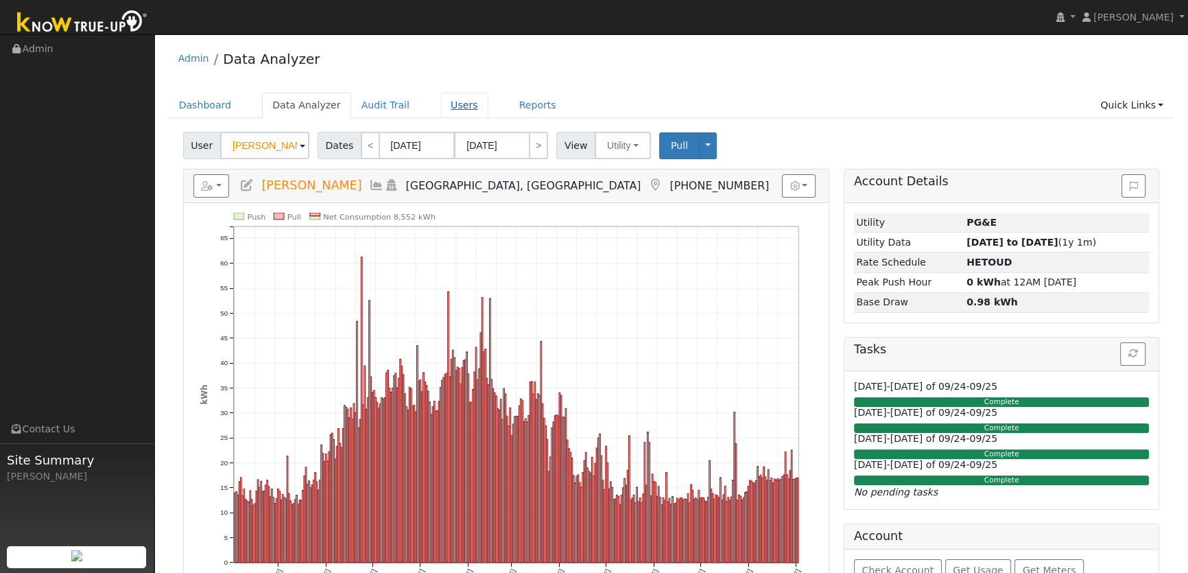
click at [441, 107] on link "Users" at bounding box center [464, 105] width 48 height 25
click at [813, 158] on div "User Brenda Bray Account Default Account Default Account 5778 Dixon Avenue West…" at bounding box center [670, 143] width 981 height 32
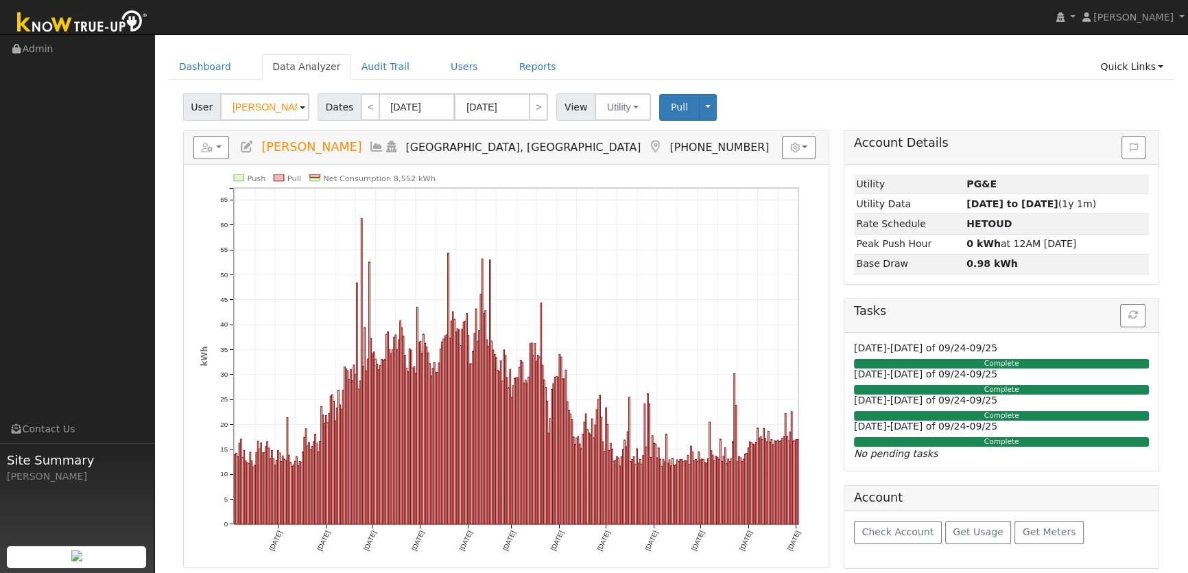
scroll to position [249, 0]
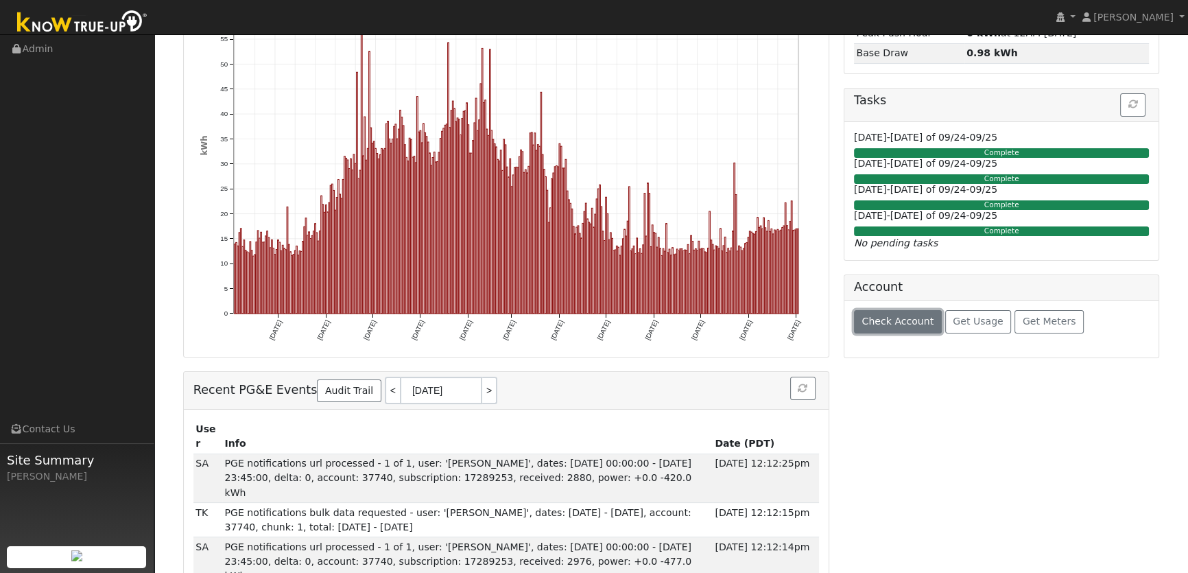
click at [896, 326] on span "Check Account" at bounding box center [897, 320] width 72 height 11
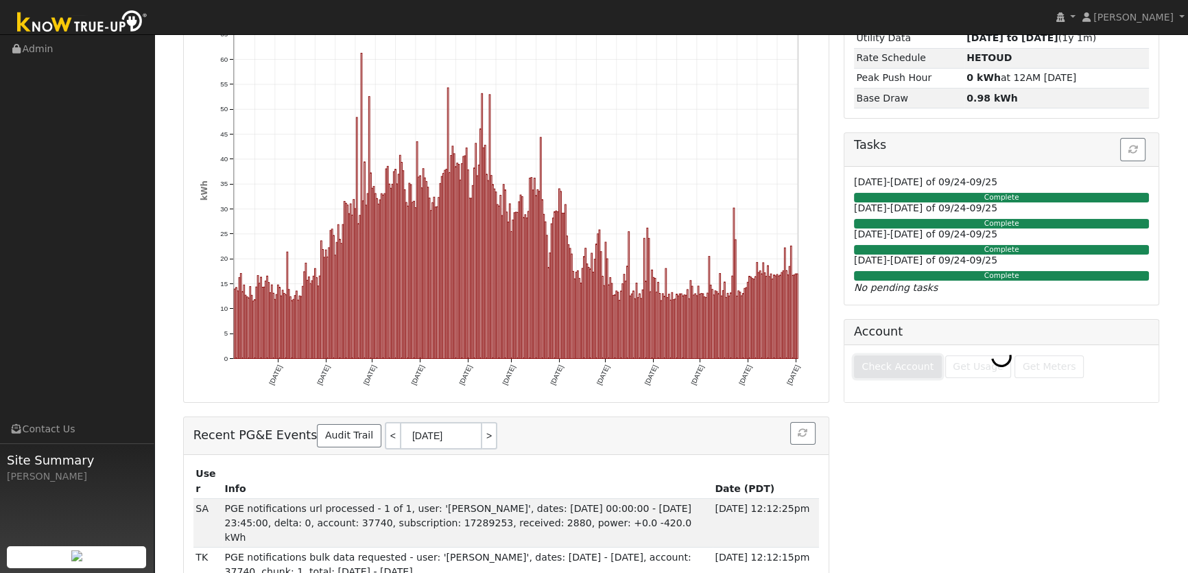
scroll to position [293, 0]
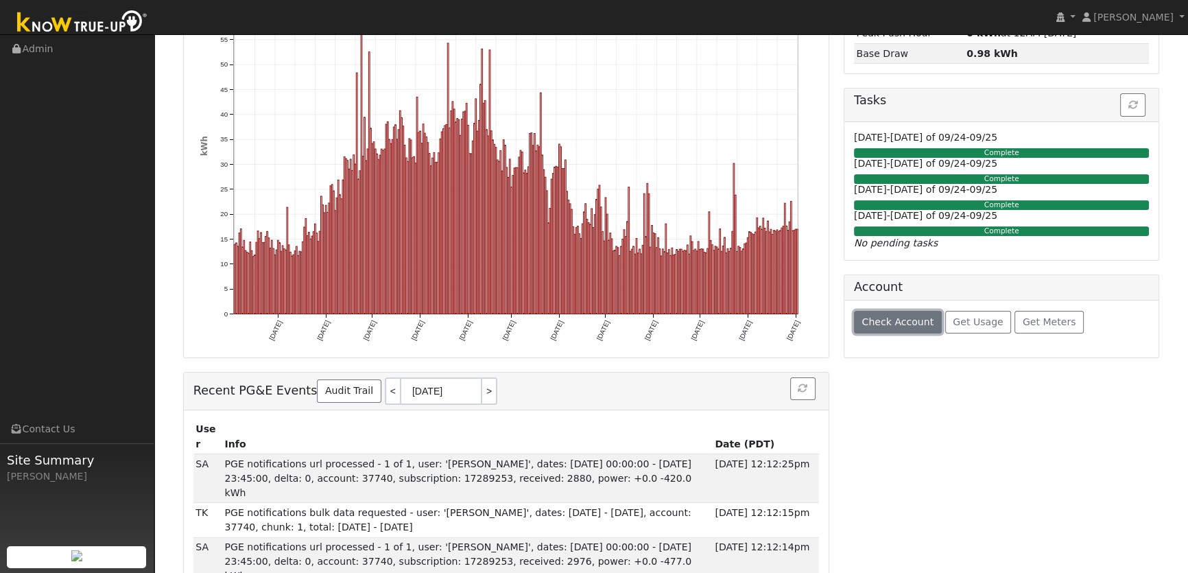
click at [896, 325] on span "Check Account" at bounding box center [897, 321] width 72 height 11
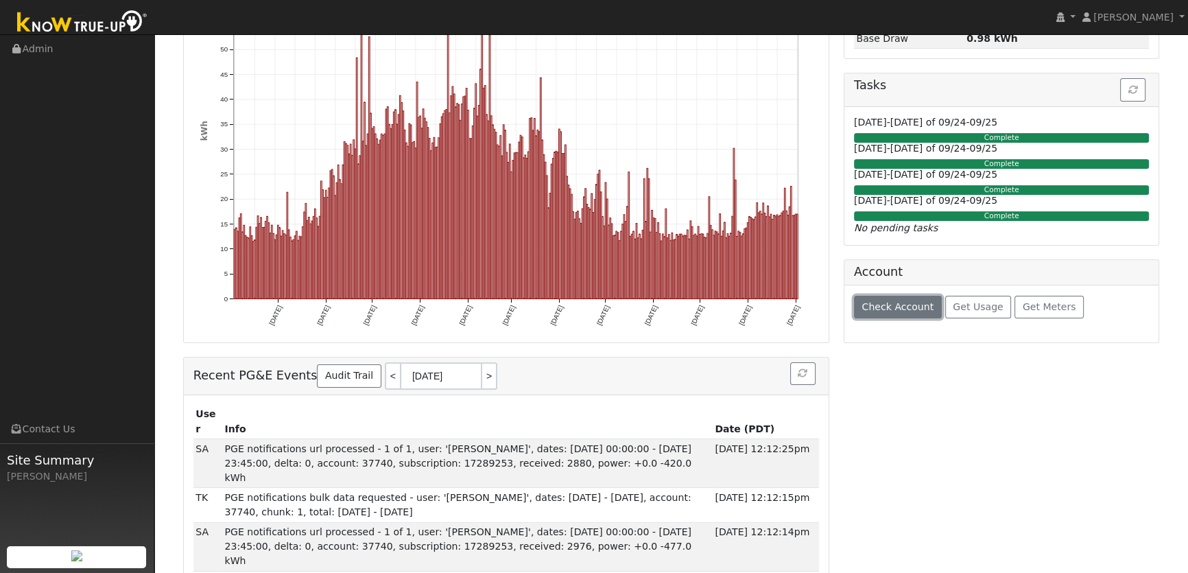
scroll to position [311, 0]
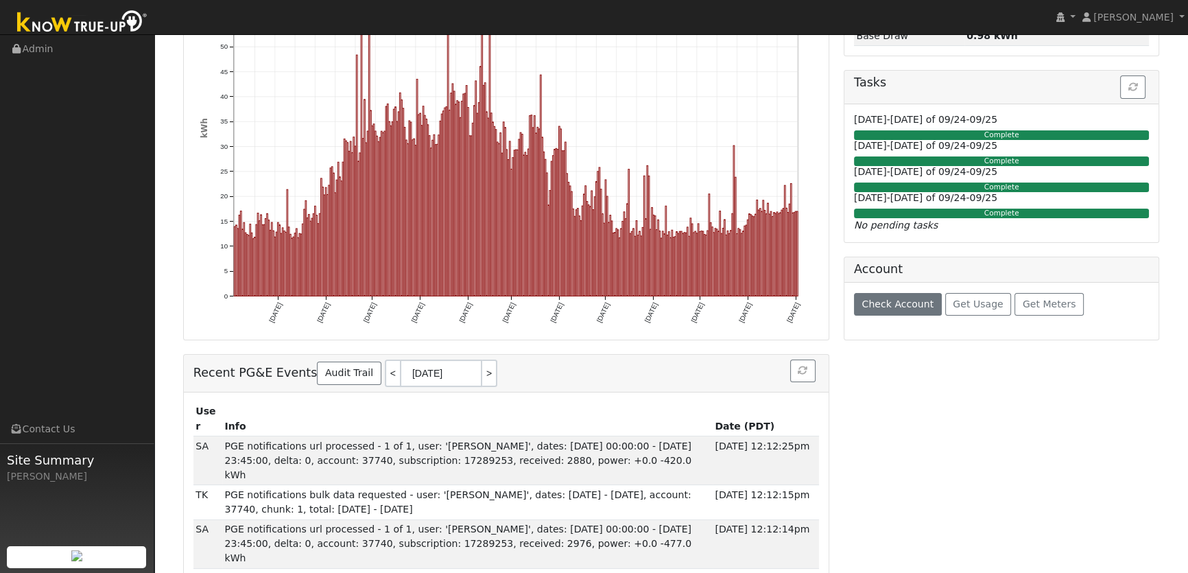
click at [1046, 318] on div "Check Account Get Usage Get Meters" at bounding box center [1001, 311] width 315 height 57
click at [1042, 307] on span "Get Meters" at bounding box center [1048, 303] width 53 height 11
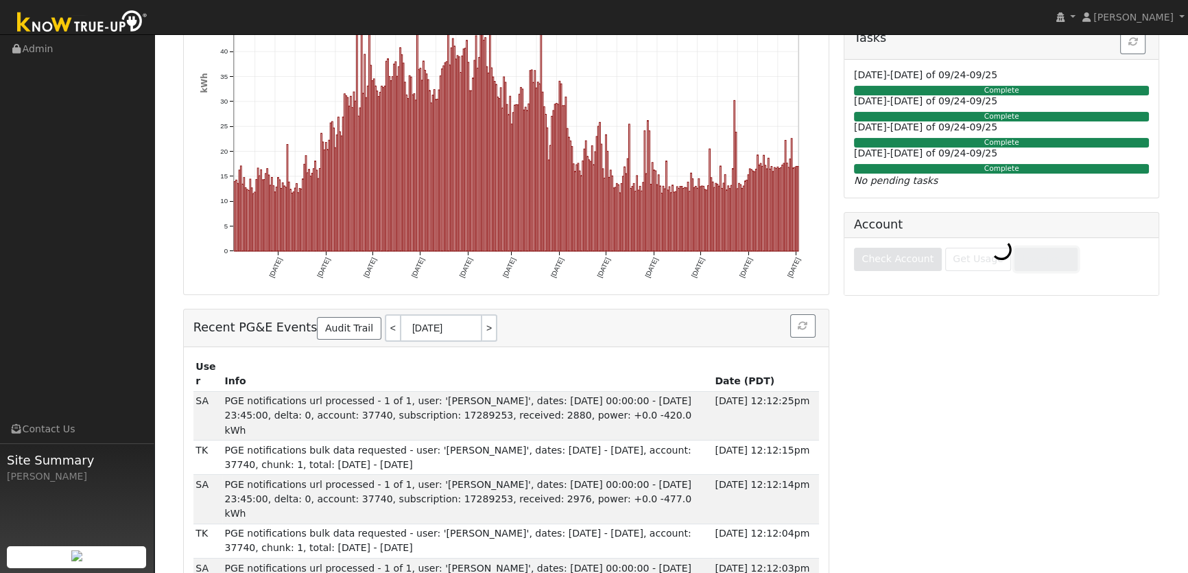
scroll to position [267, 0]
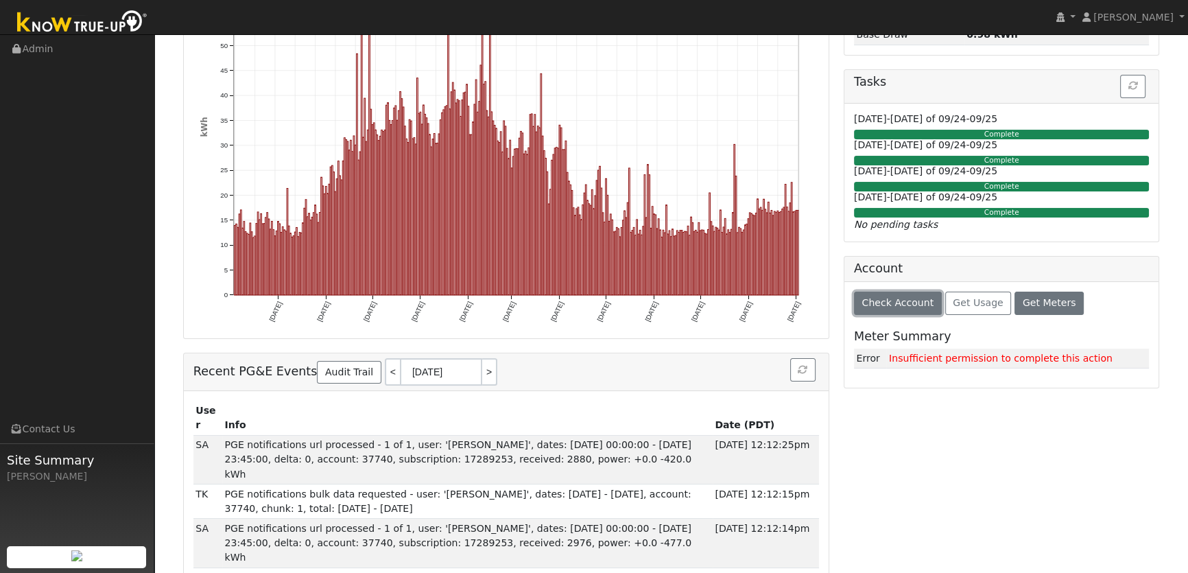
click at [905, 309] on button "Check Account" at bounding box center [898, 302] width 88 height 23
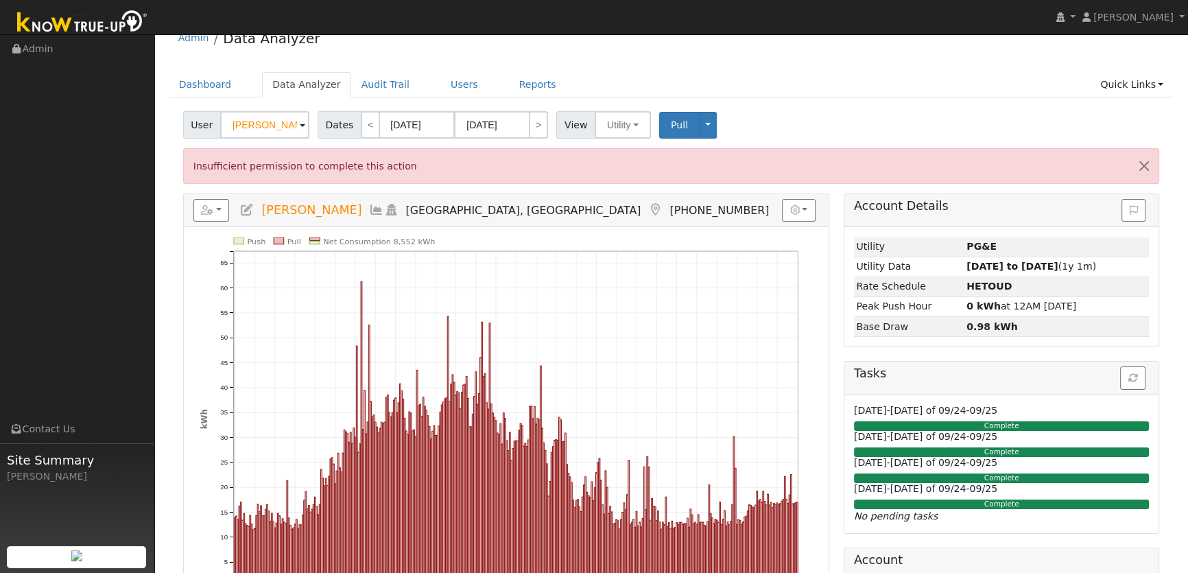
scroll to position [0, 0]
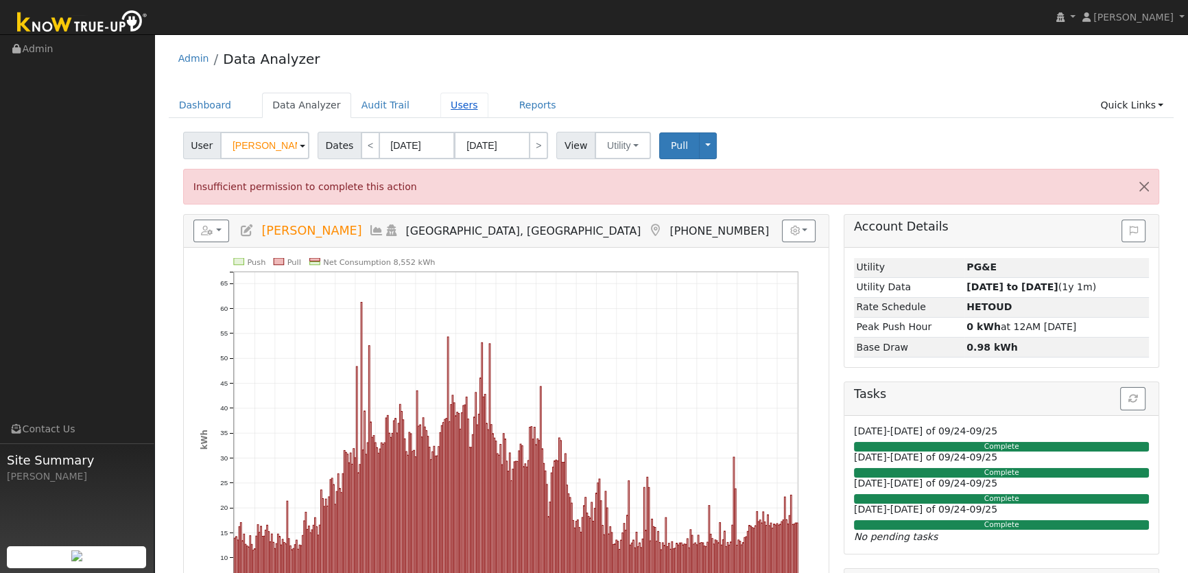
click at [444, 109] on link "Users" at bounding box center [464, 105] width 48 height 25
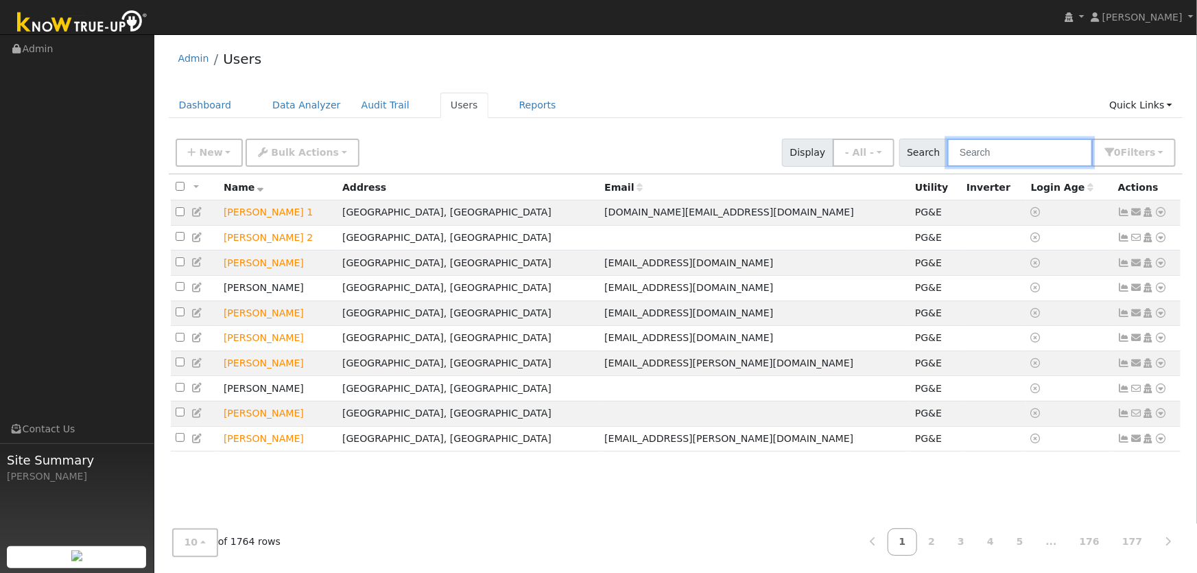
click at [992, 150] on input "text" at bounding box center [1019, 153] width 145 height 28
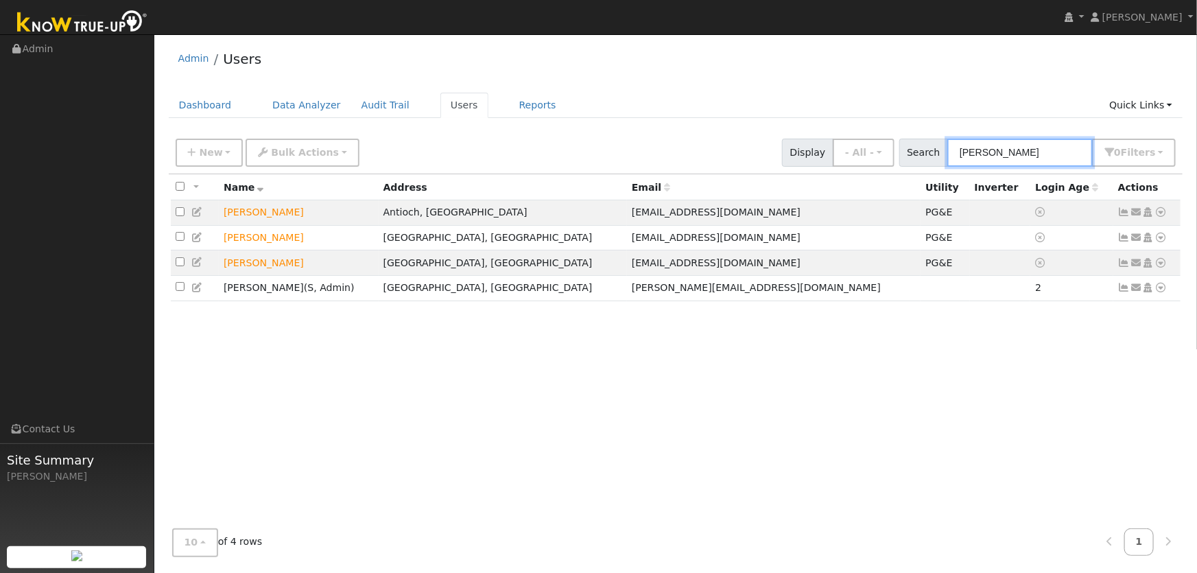
type input "[PERSON_NAME]"
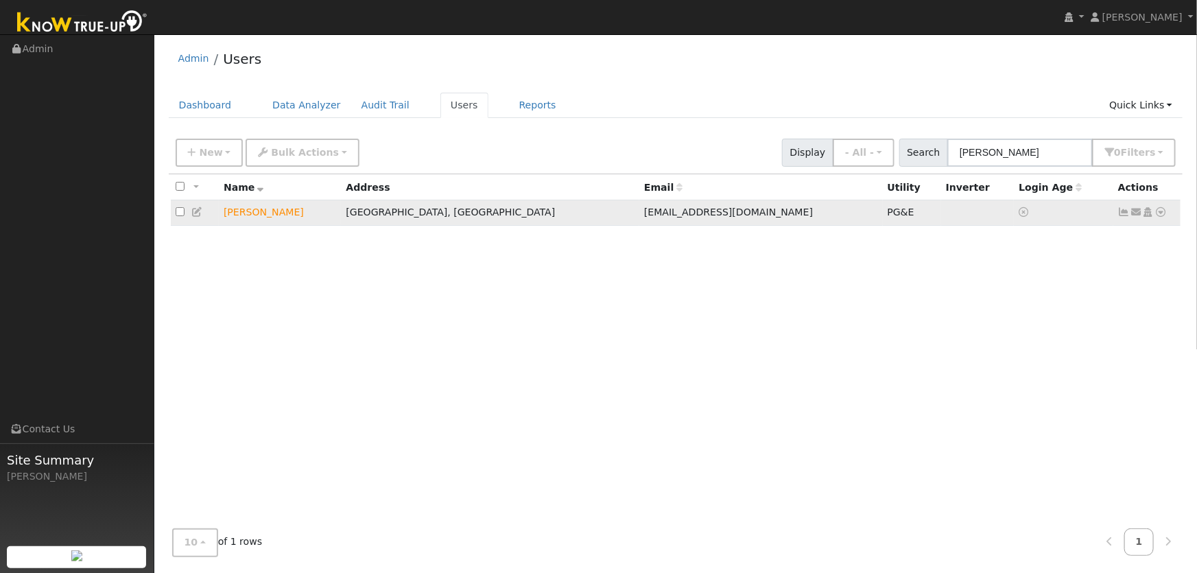
click at [1152, 213] on icon at bounding box center [1148, 212] width 12 height 10
